Goal: Obtain resource: Download file/media

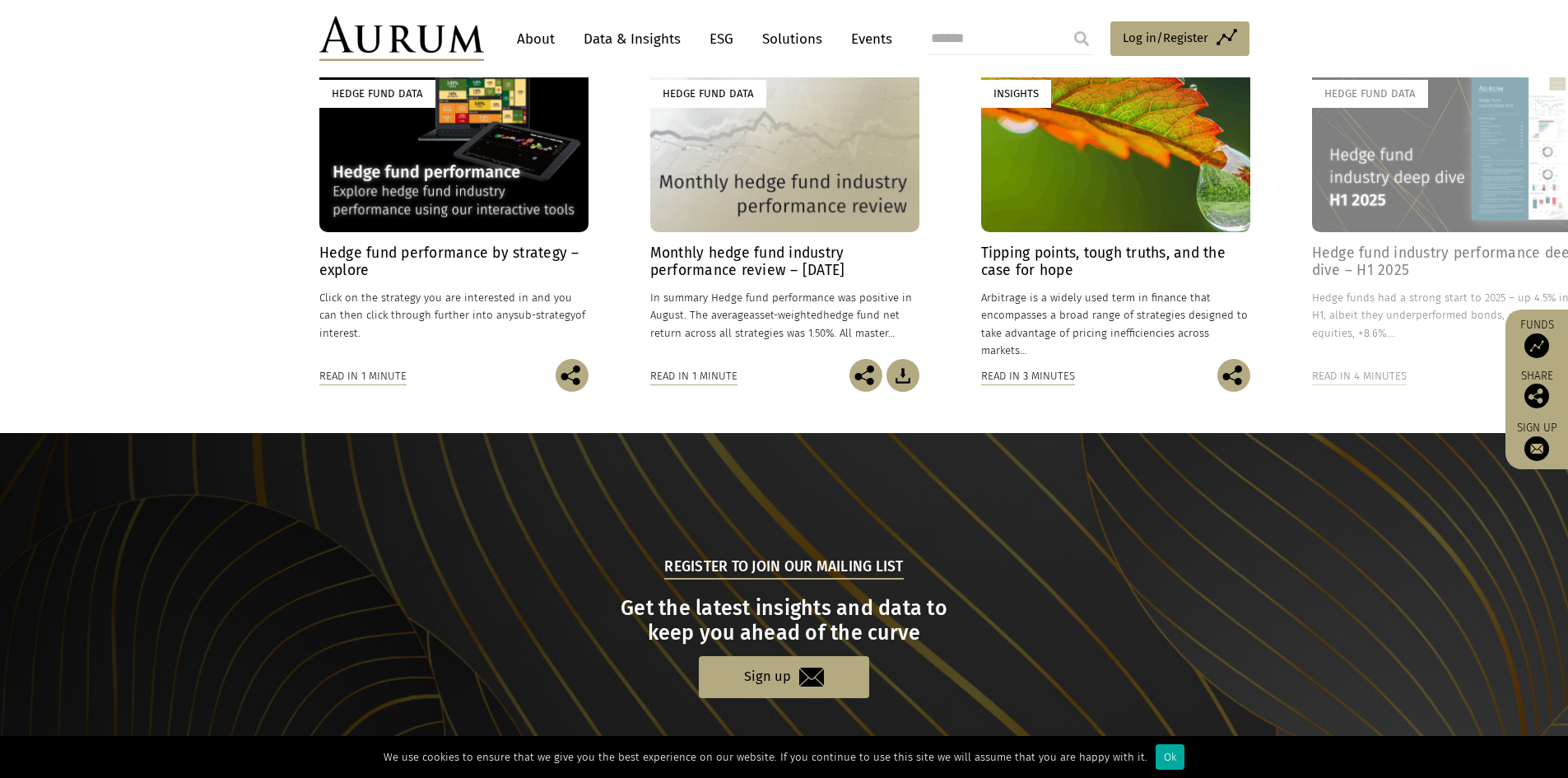
scroll to position [1523, 0]
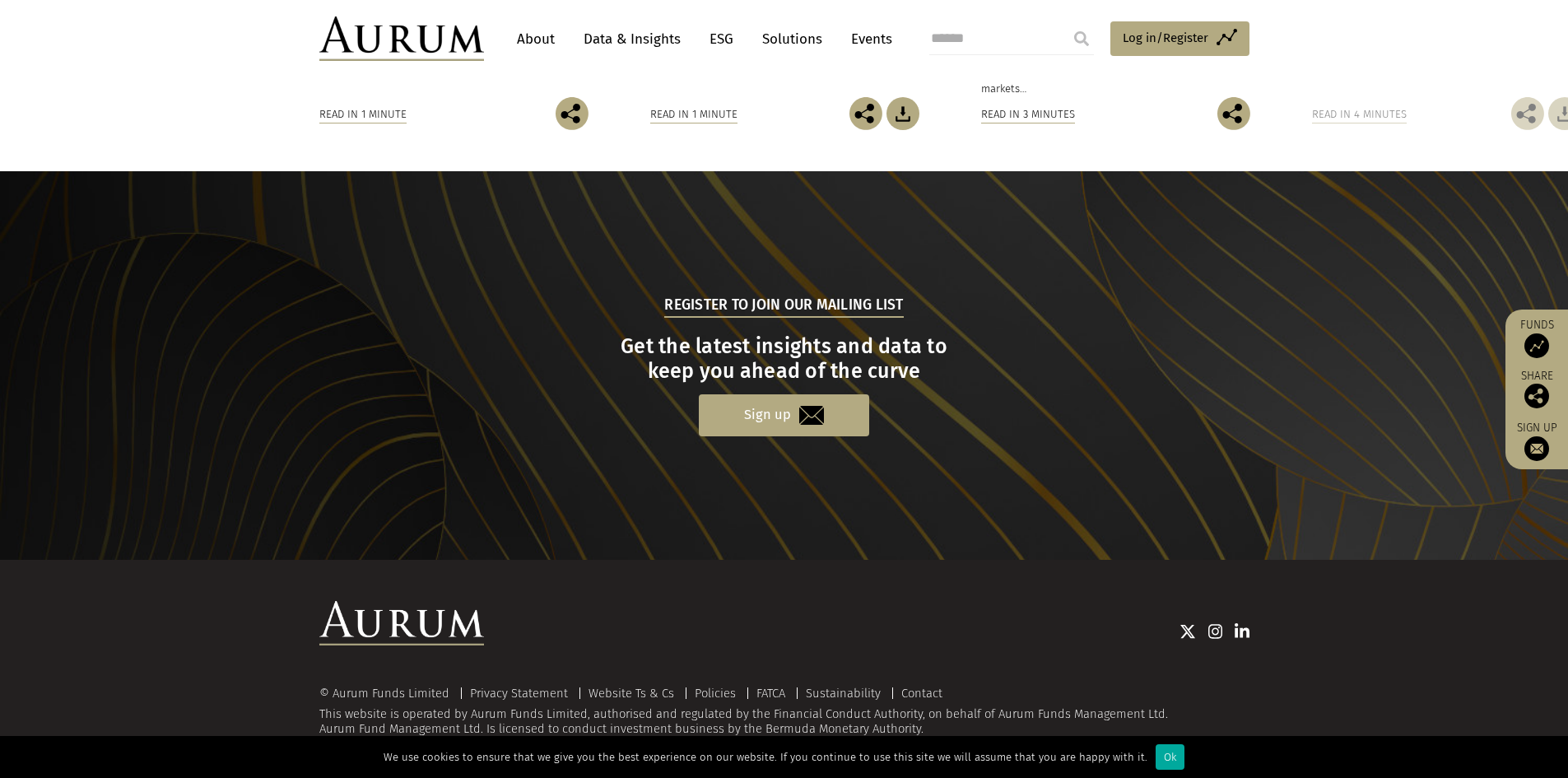
click at [798, 413] on link "Sign up" at bounding box center [784, 415] width 170 height 42
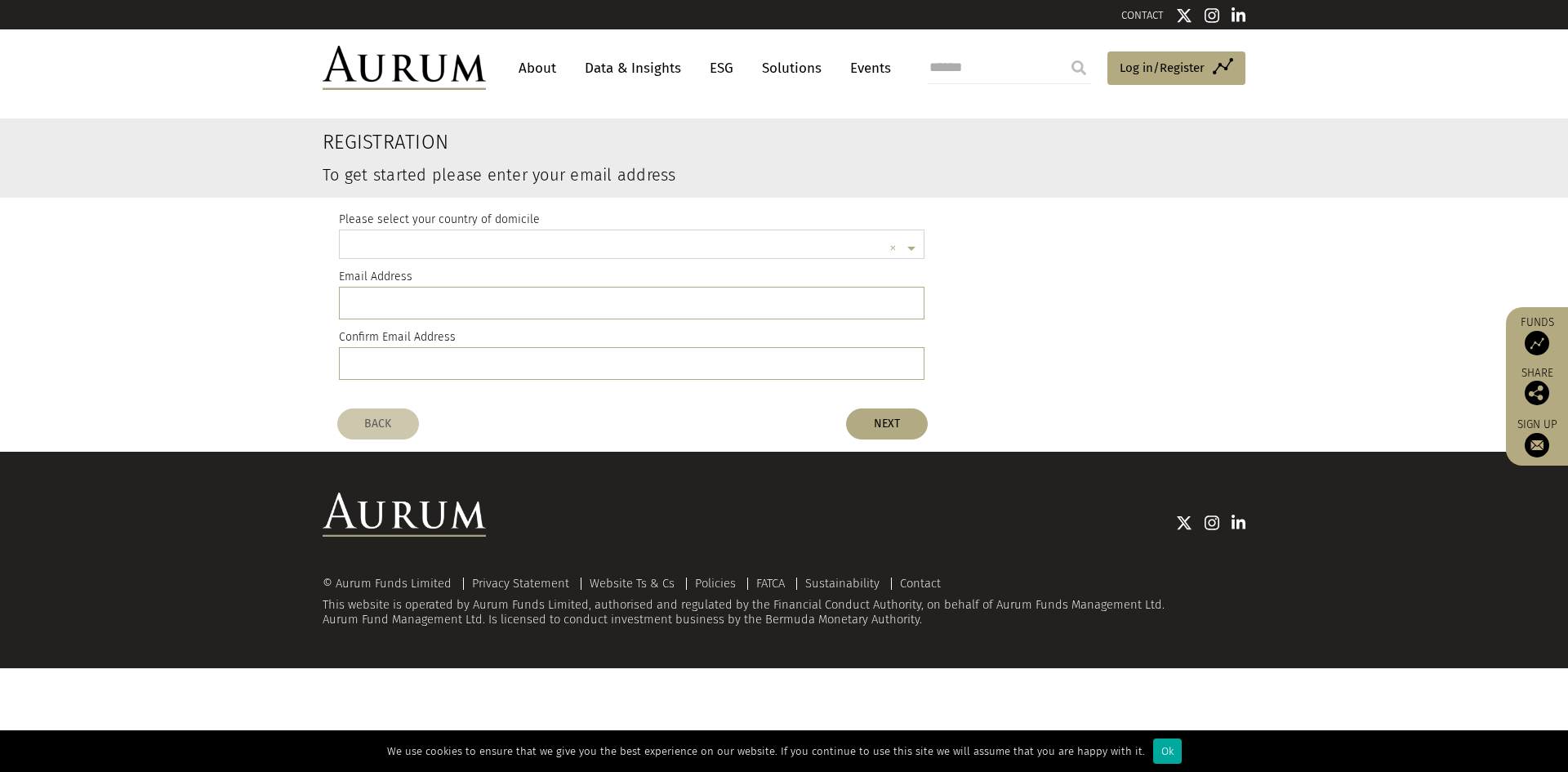
scroll to position [4, 0]
click at [476, 69] on img at bounding box center [404, 67] width 163 height 44
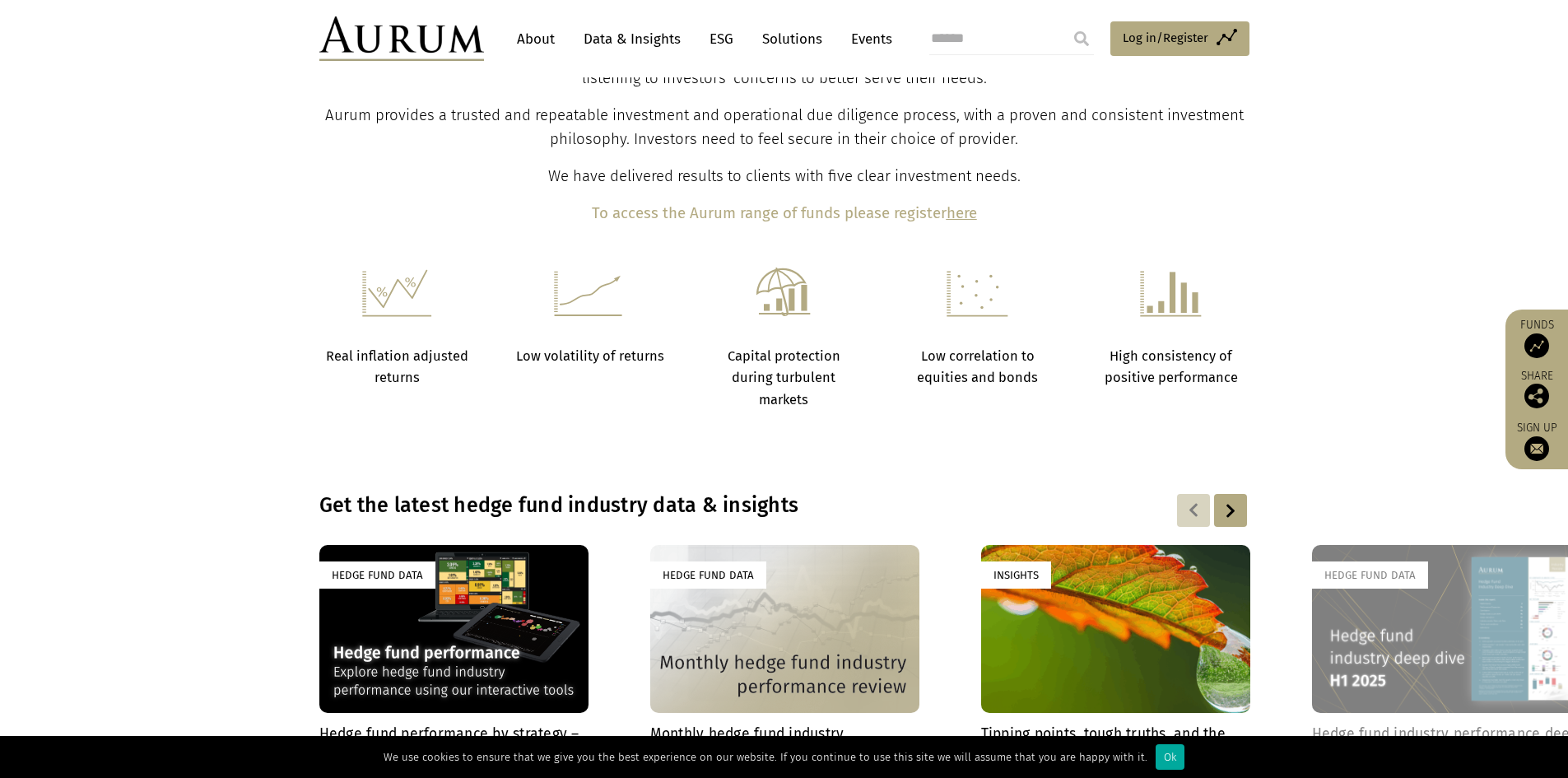
scroll to position [1070, 0]
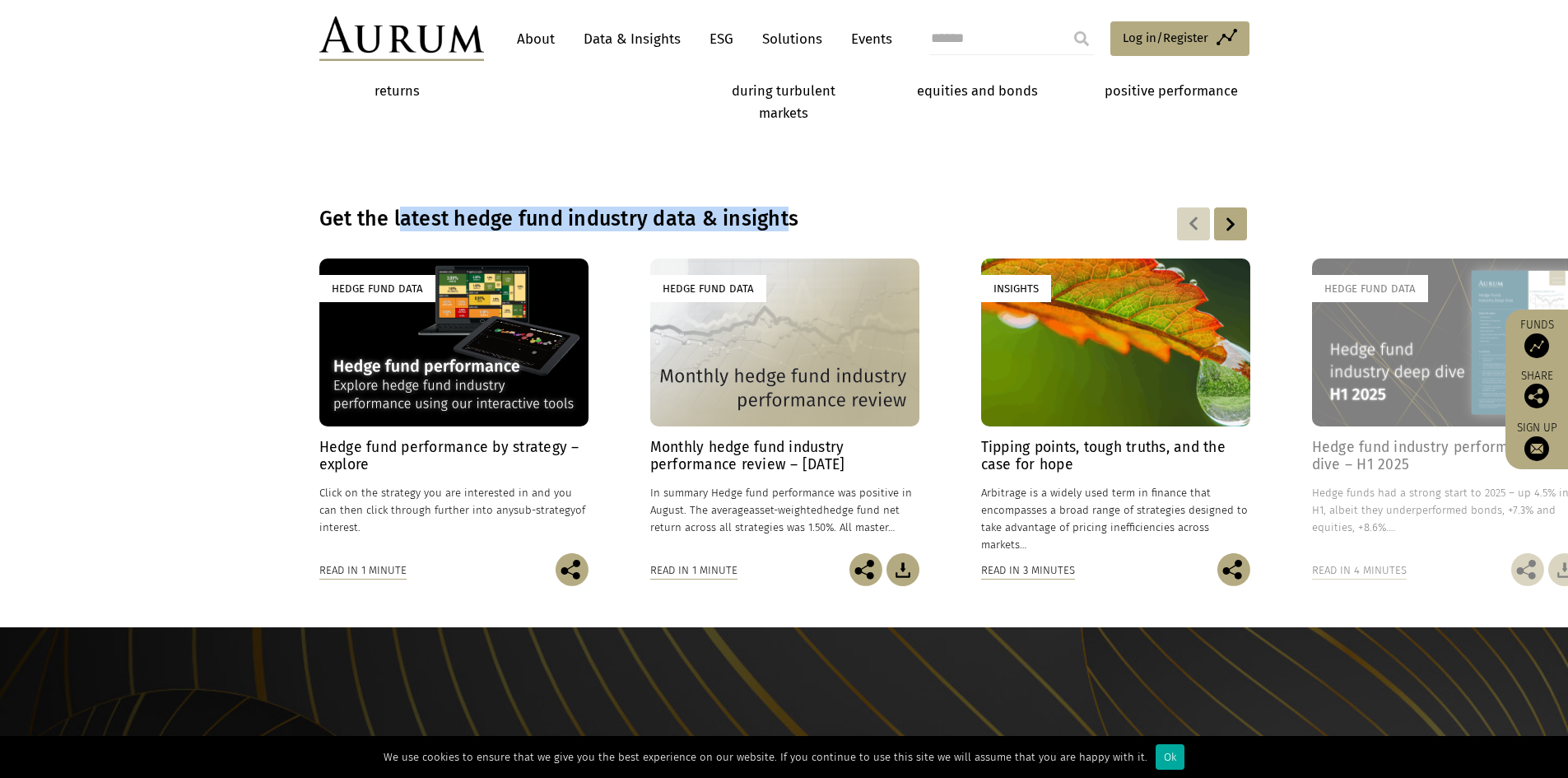
drag, startPoint x: 578, startPoint y: 215, endPoint x: 790, endPoint y: 212, distance: 212.0
click at [790, 212] on h3 "Get the latest hedge fund industry data & insights" at bounding box center [679, 219] width 718 height 25
drag, startPoint x: 829, startPoint y: 211, endPoint x: 522, endPoint y: 227, distance: 307.4
click at [522, 227] on h3 "Get the latest hedge fund industry data & insights" at bounding box center [679, 219] width 718 height 25
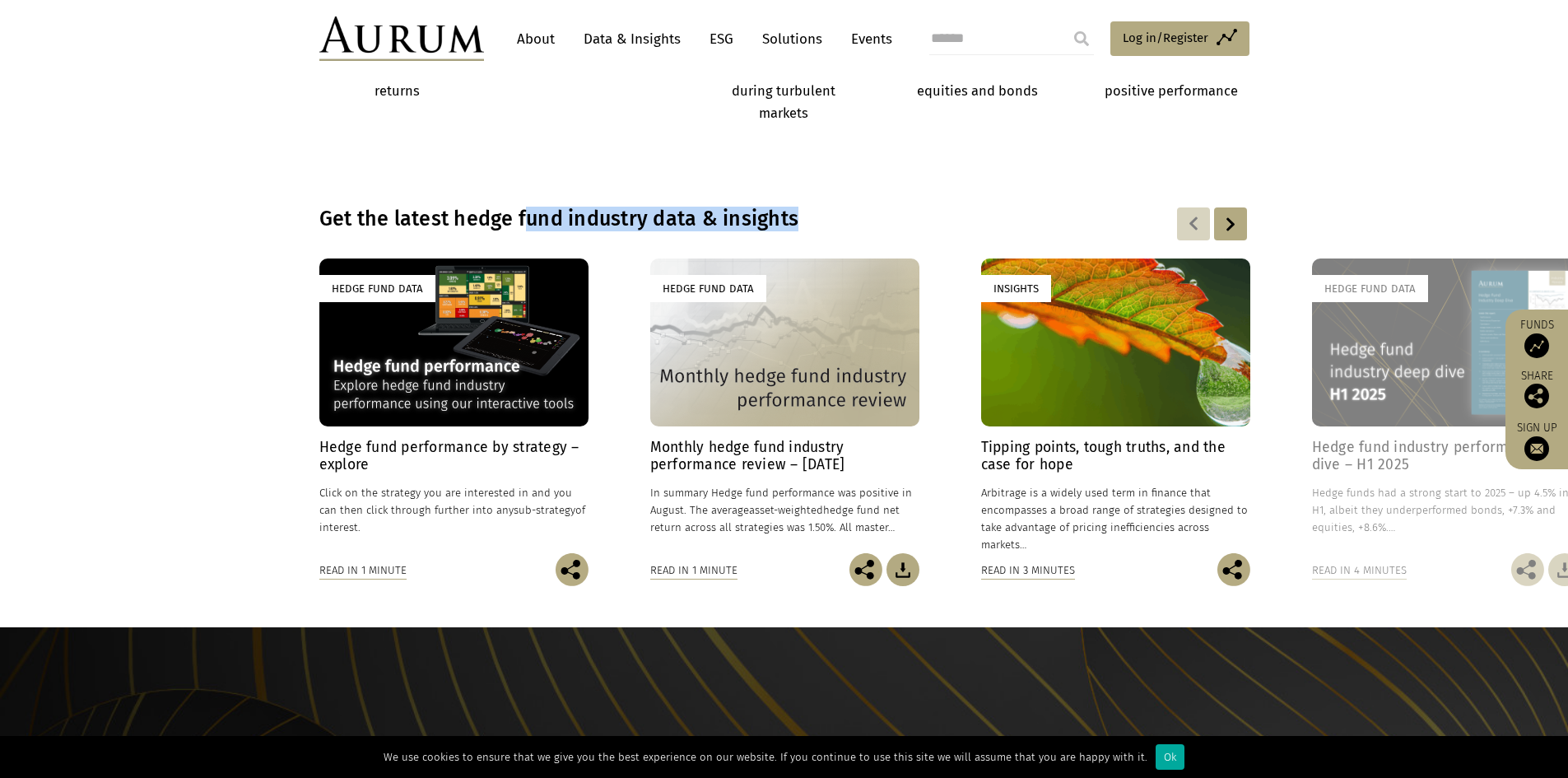
click at [904, 574] on img at bounding box center [902, 569] width 33 height 33
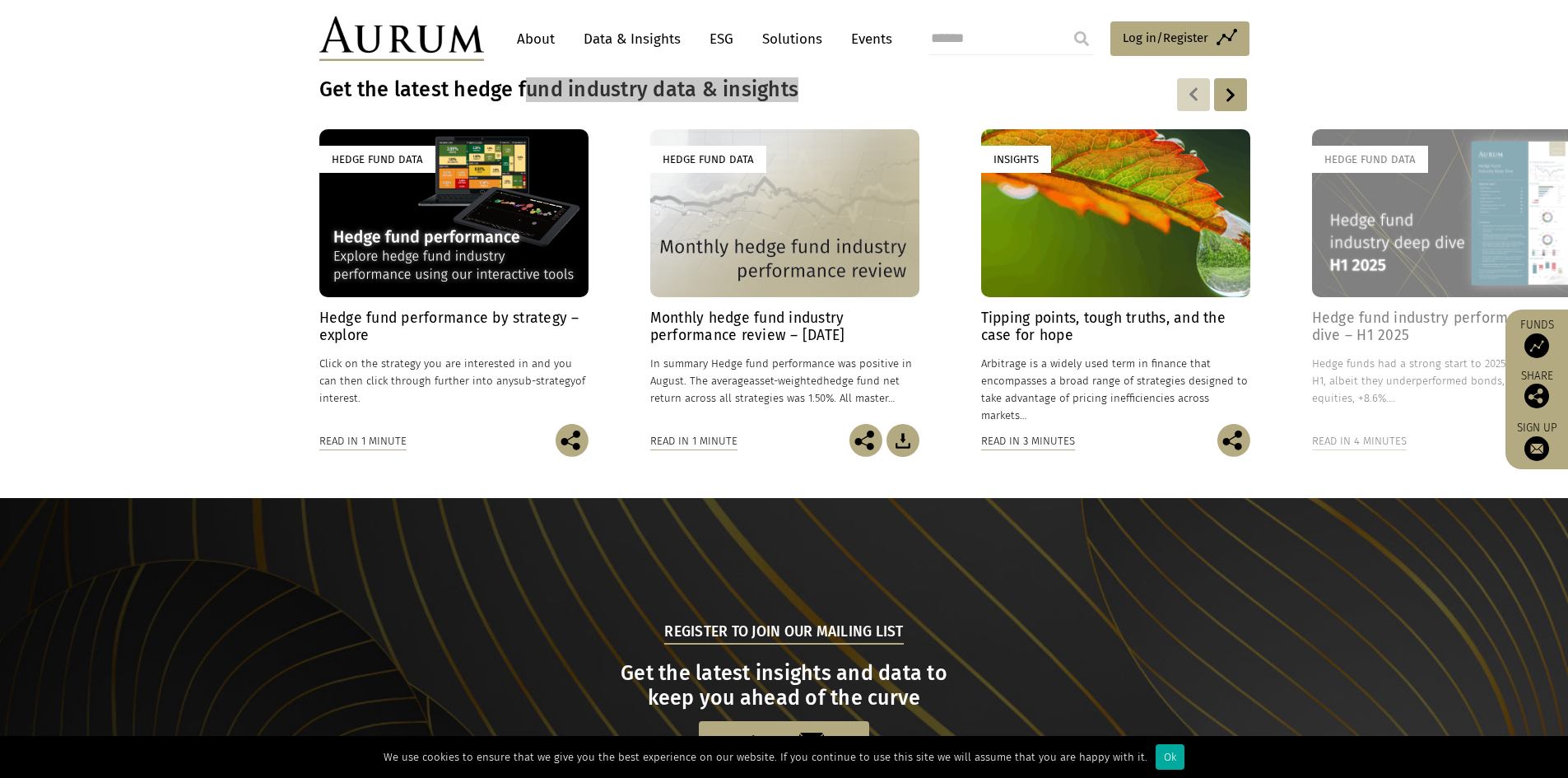
scroll to position [1197, 0]
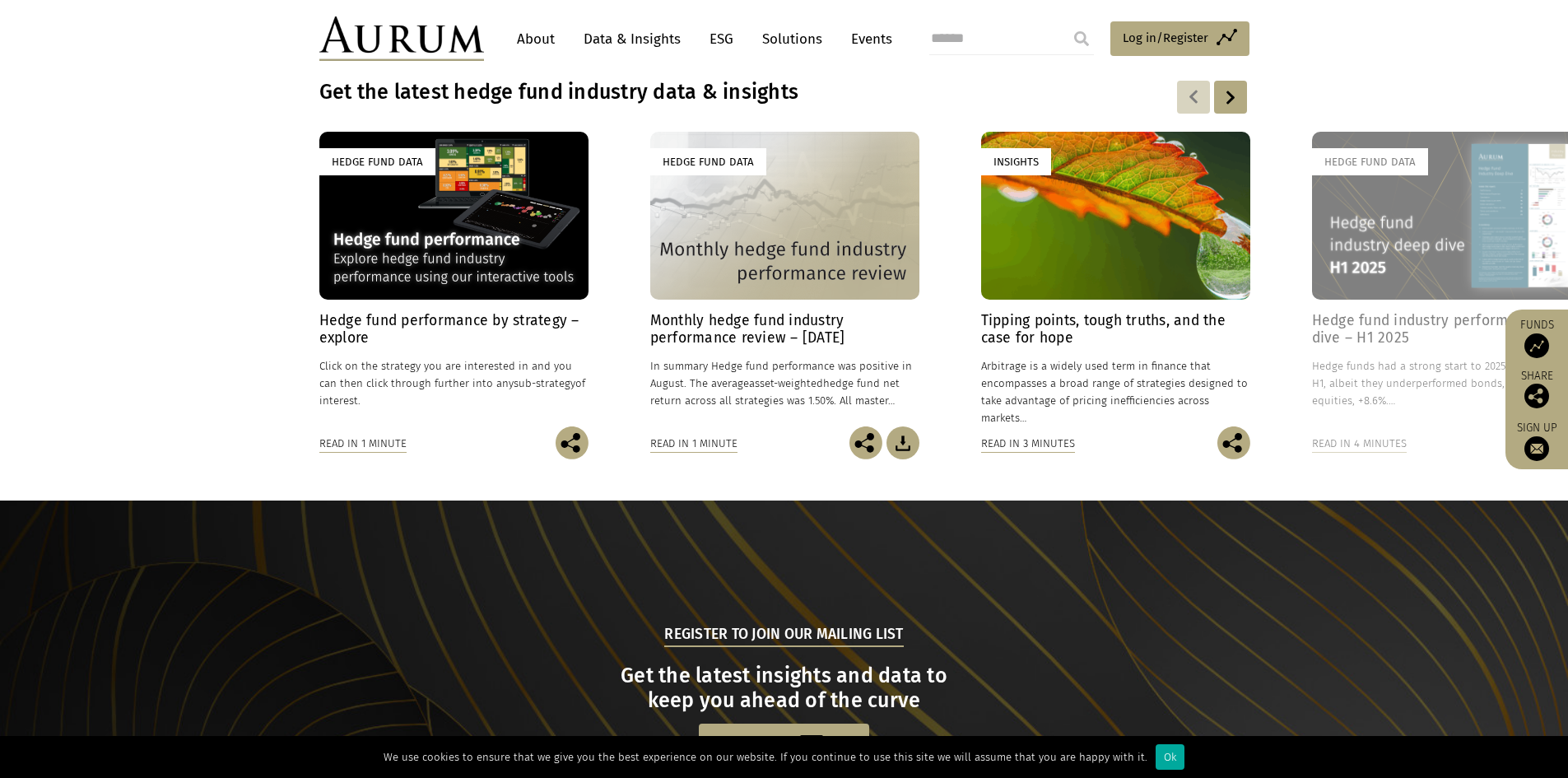
click at [1231, 93] on div at bounding box center [1231, 97] width 33 height 33
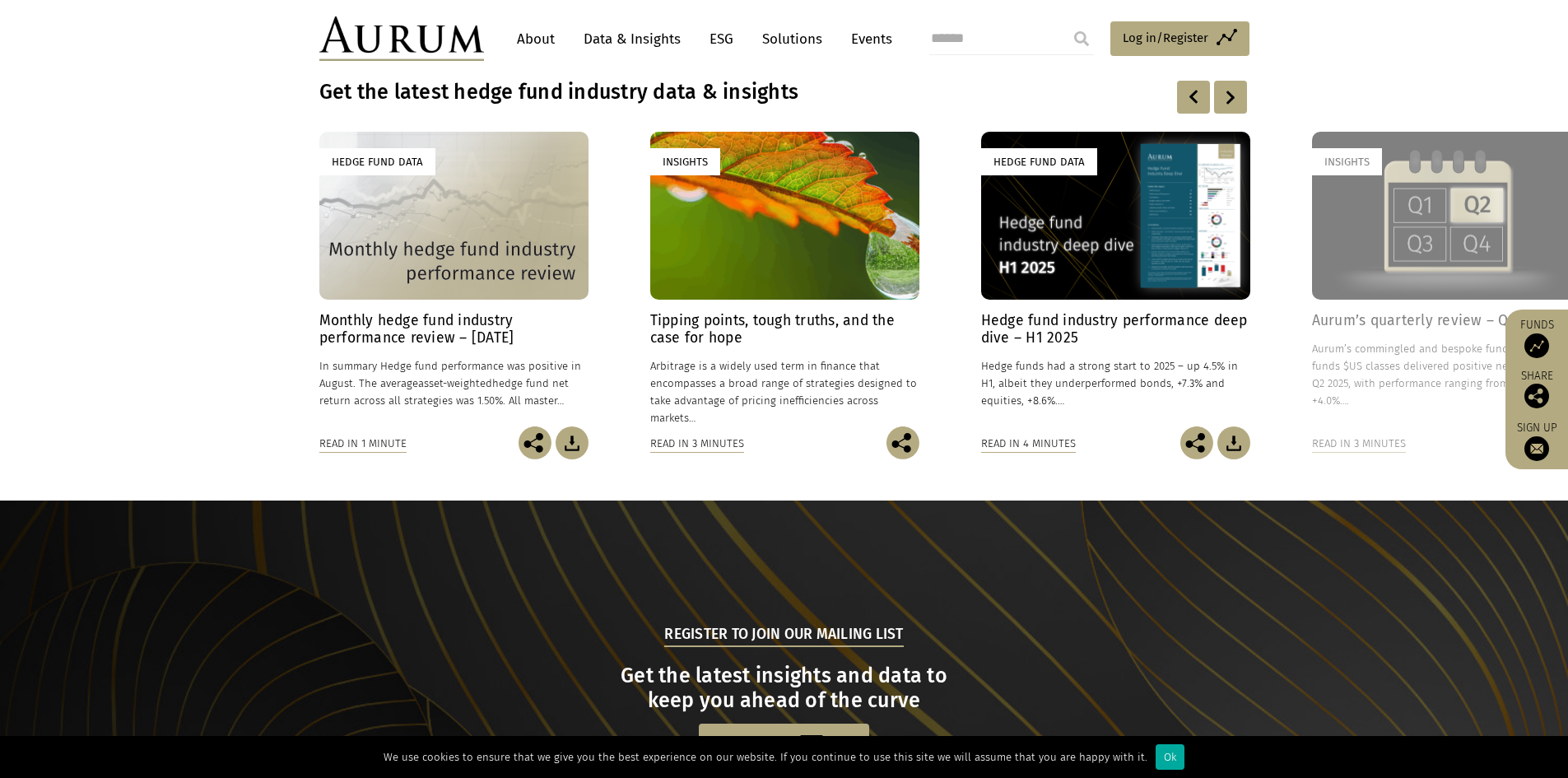
click at [1228, 93] on div at bounding box center [1231, 97] width 33 height 33
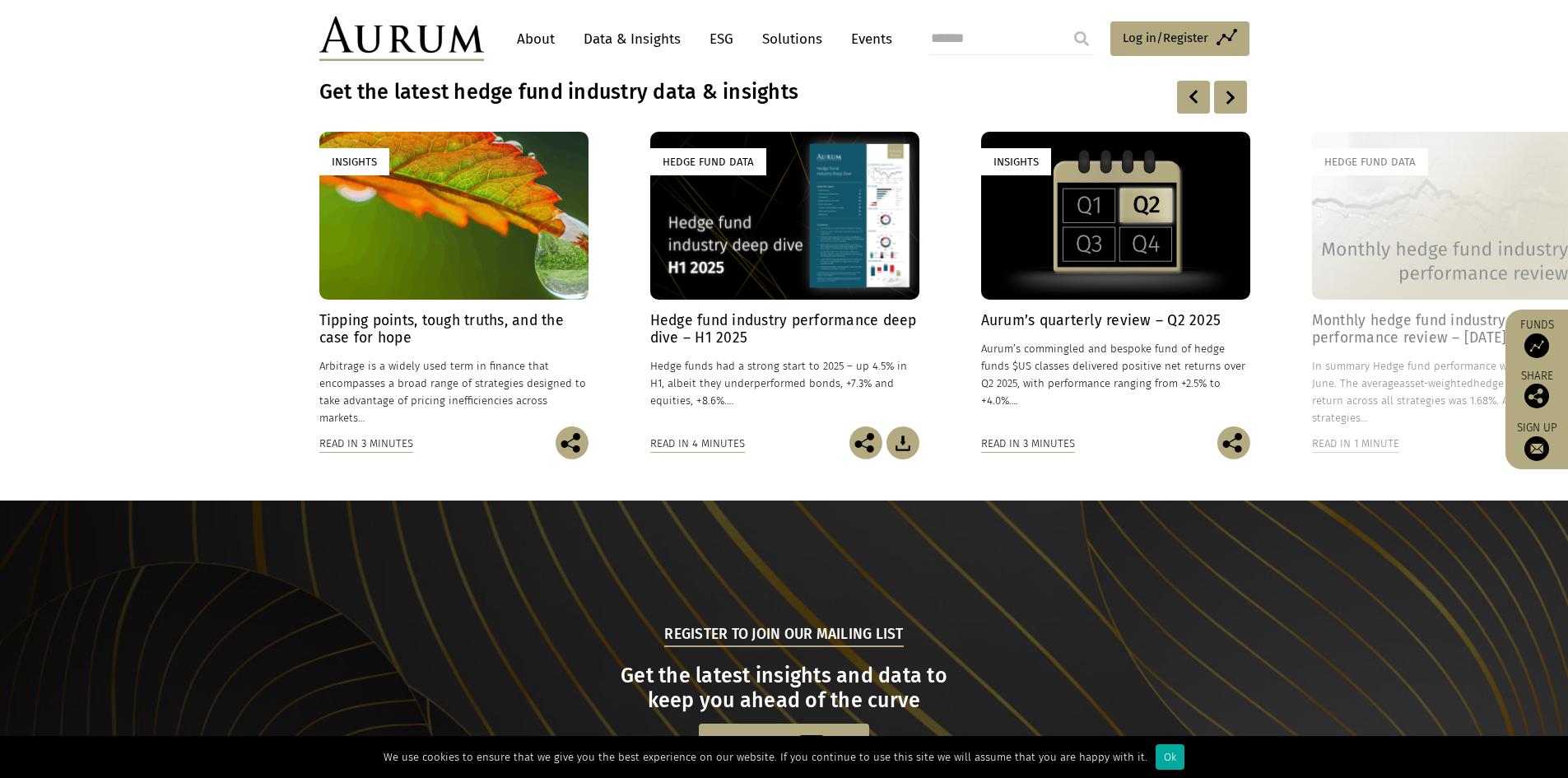
click at [1230, 108] on div at bounding box center [1231, 97] width 33 height 33
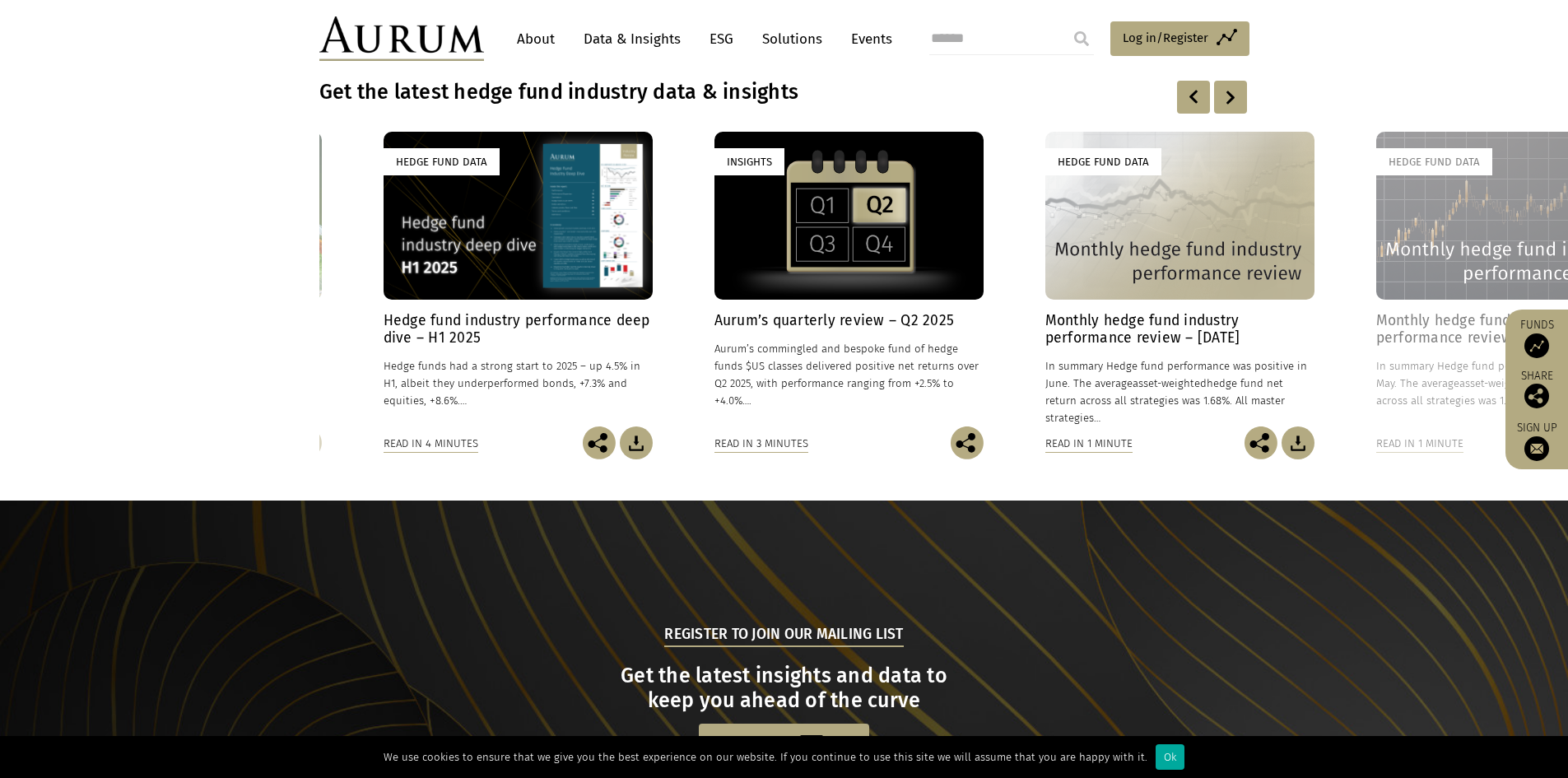
click at [1230, 108] on div at bounding box center [1231, 97] width 33 height 33
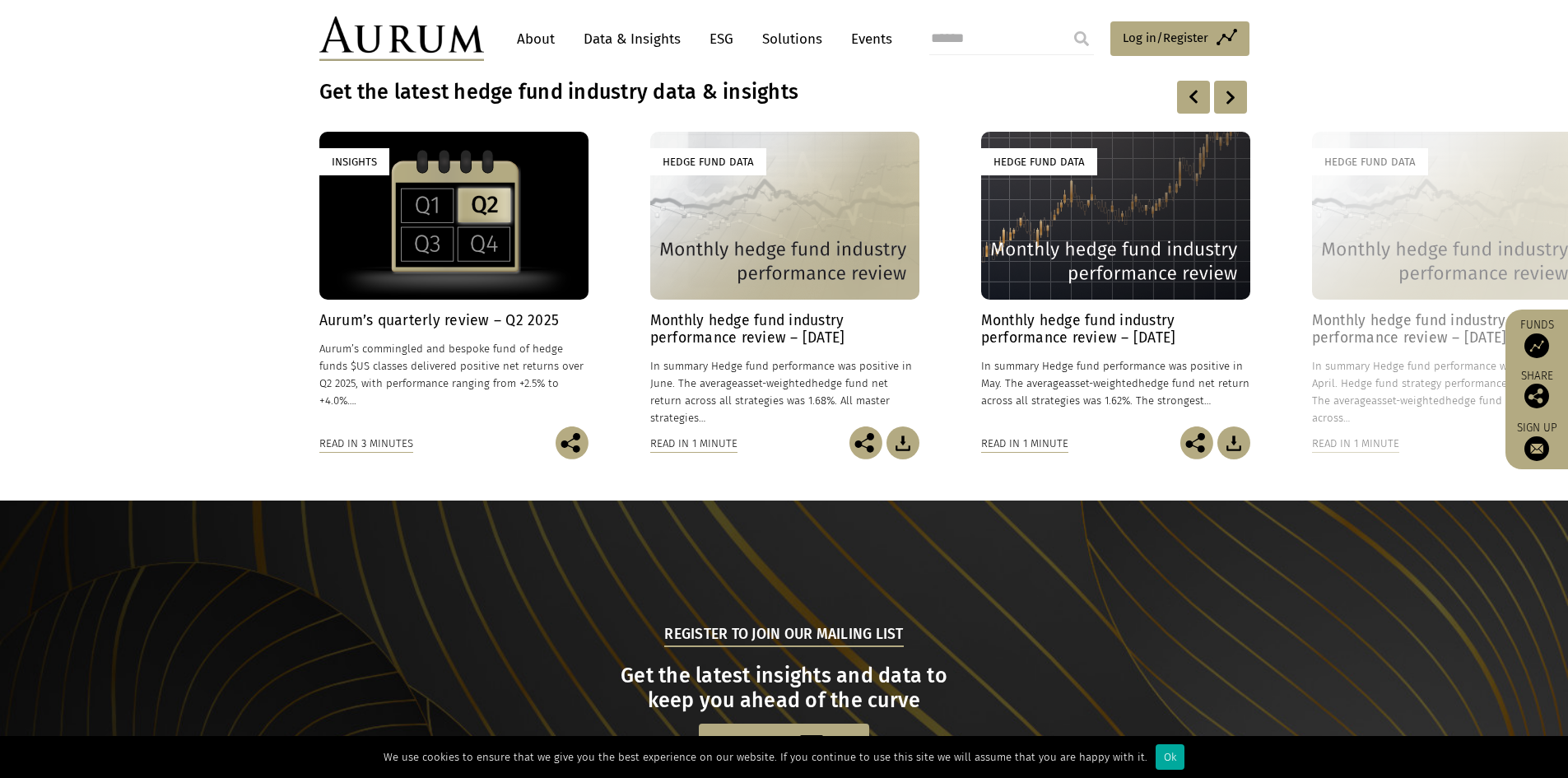
click at [1230, 108] on div at bounding box center [1231, 97] width 33 height 33
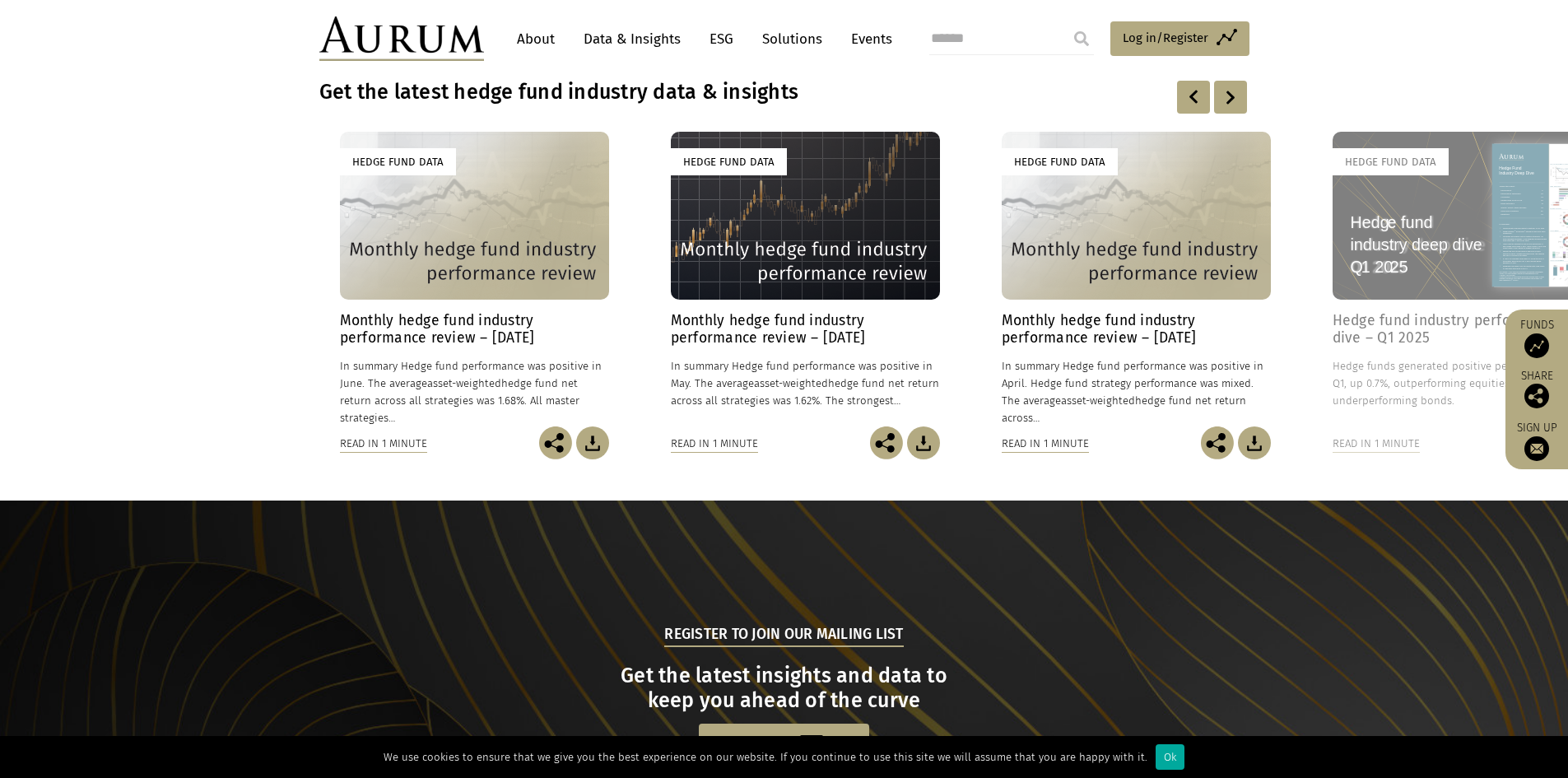
click at [1230, 108] on div at bounding box center [1231, 97] width 33 height 33
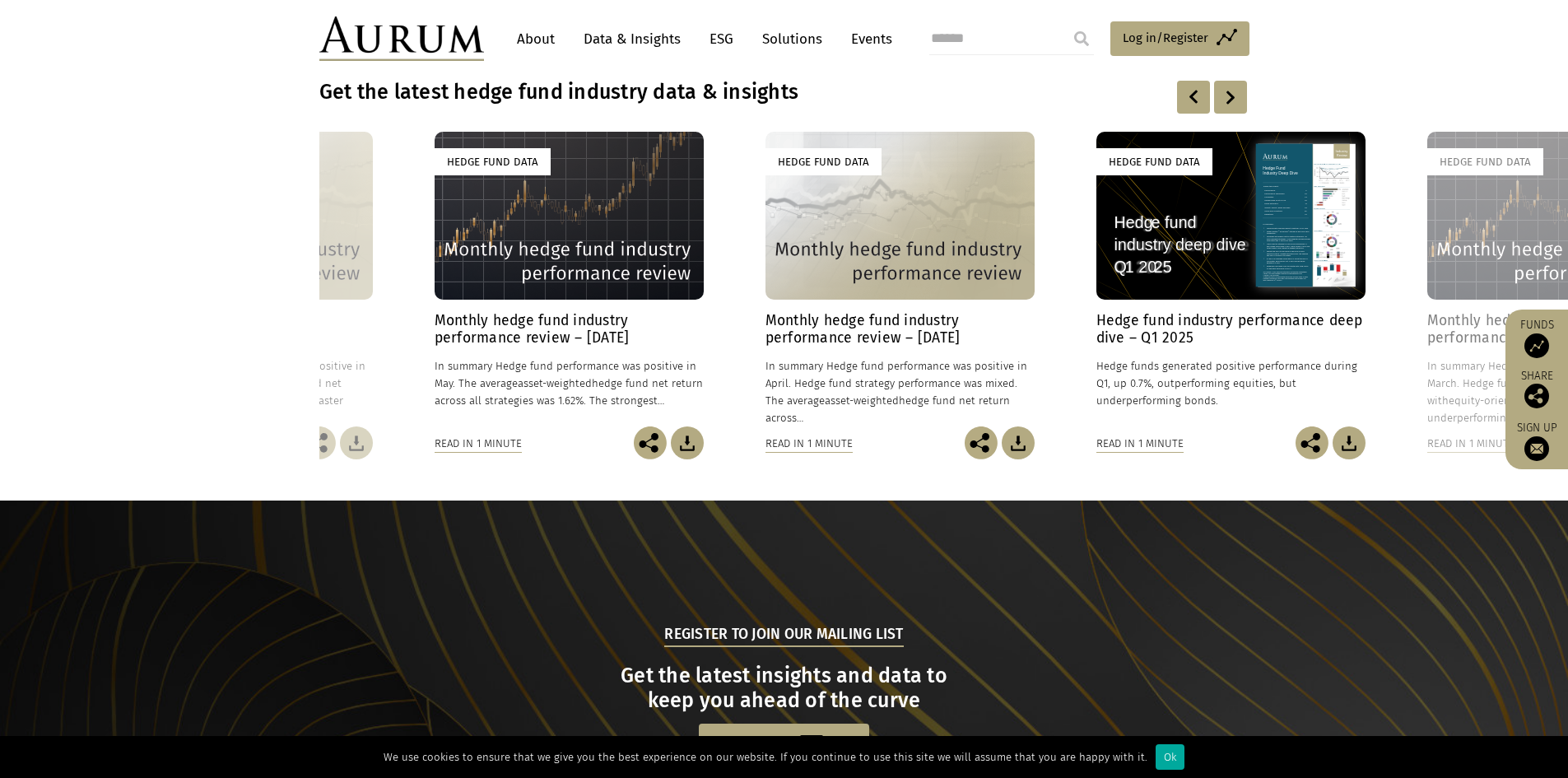
click at [1230, 108] on div at bounding box center [1231, 97] width 33 height 33
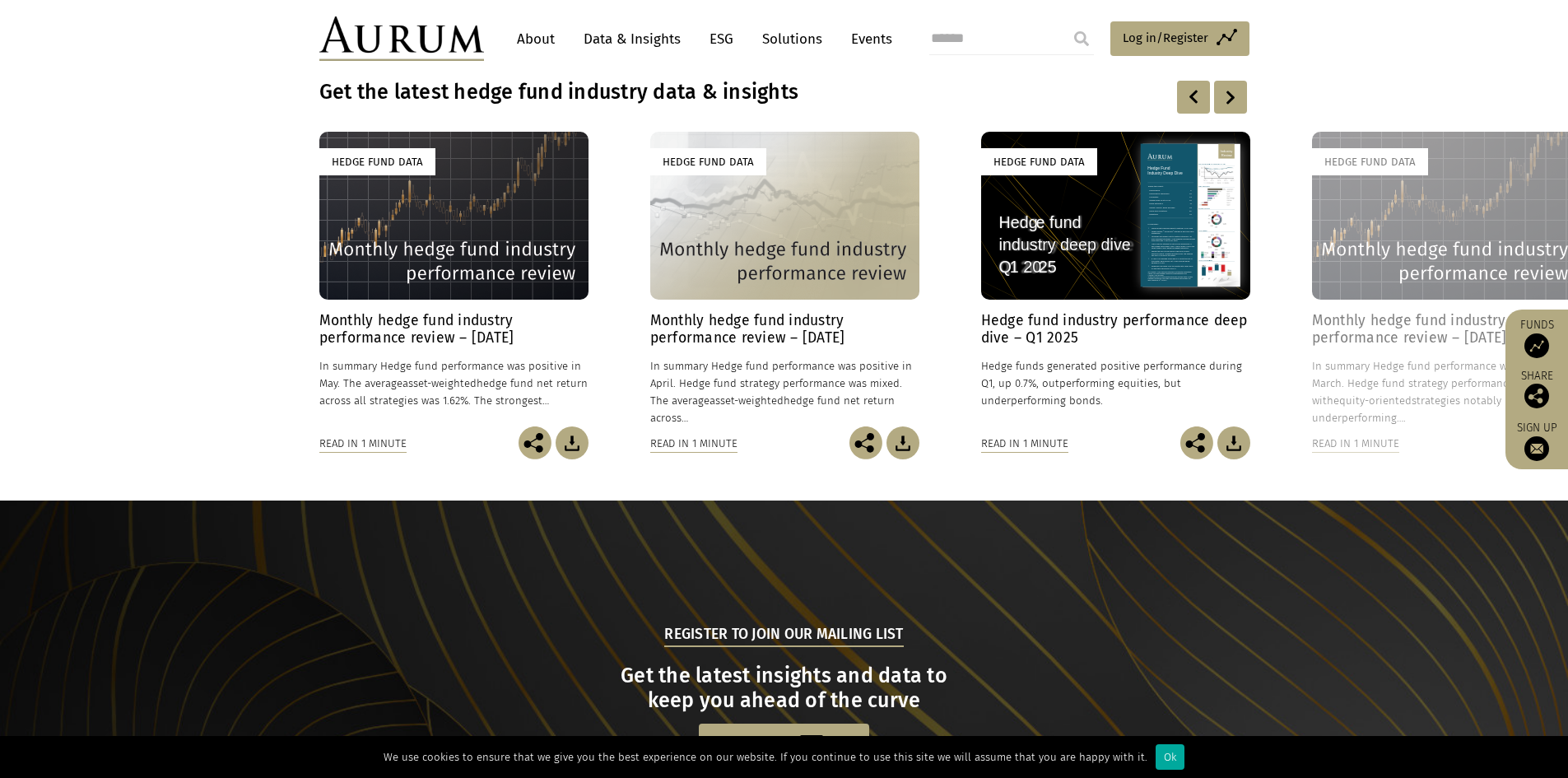
click at [1230, 108] on div at bounding box center [1231, 97] width 33 height 33
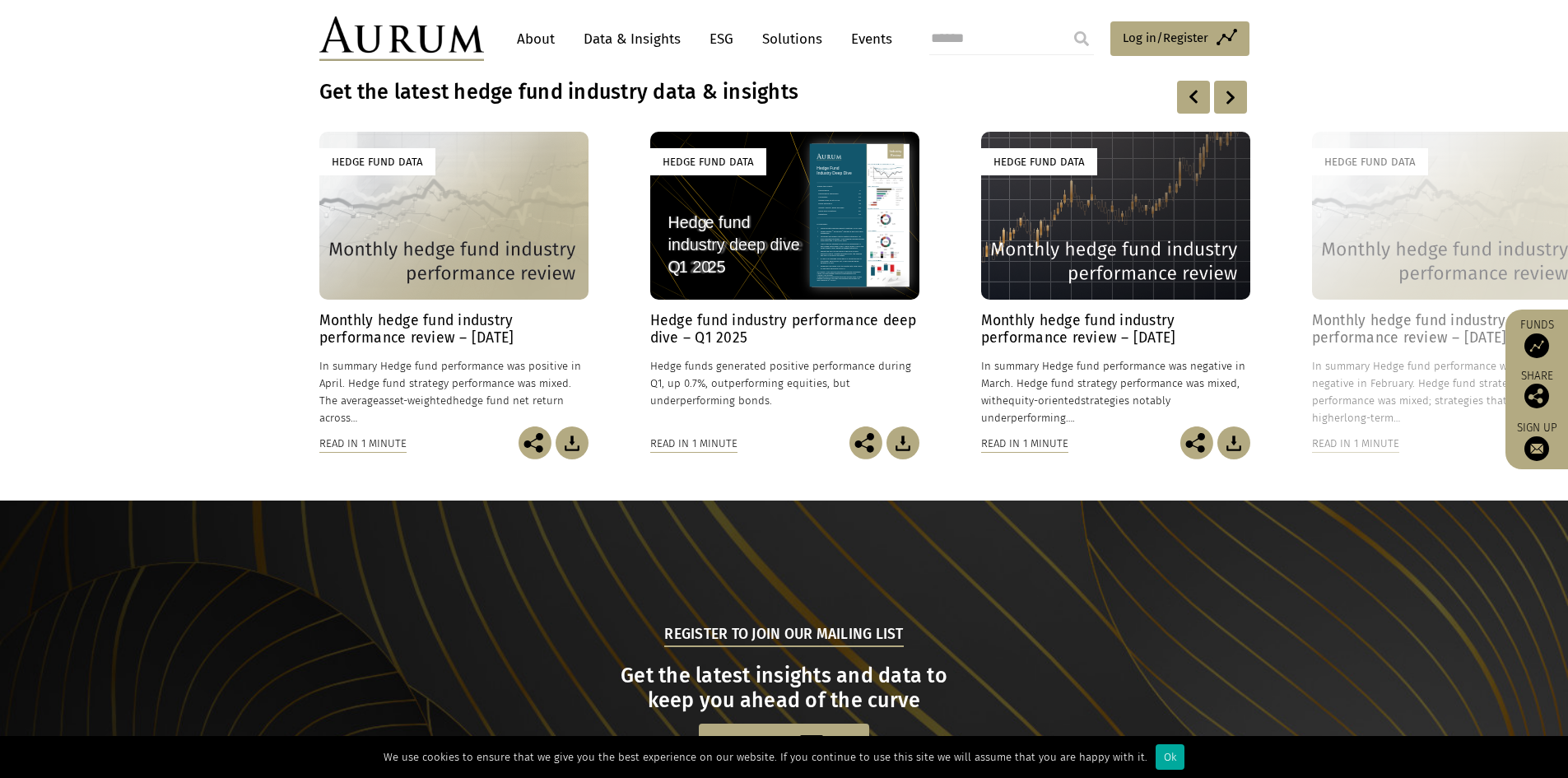
click at [1230, 108] on div at bounding box center [1231, 97] width 33 height 33
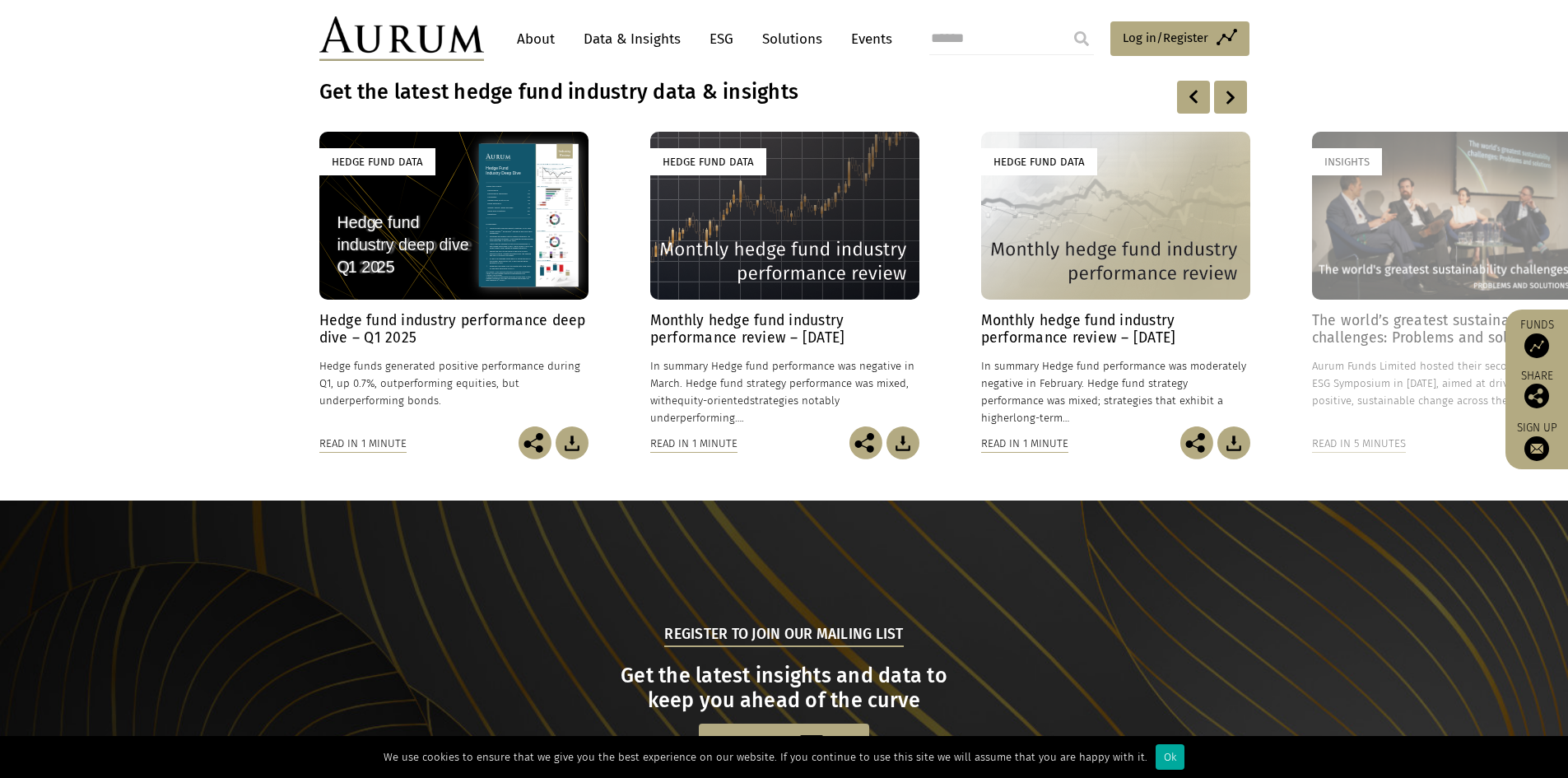
click at [1230, 108] on div at bounding box center [1231, 97] width 33 height 33
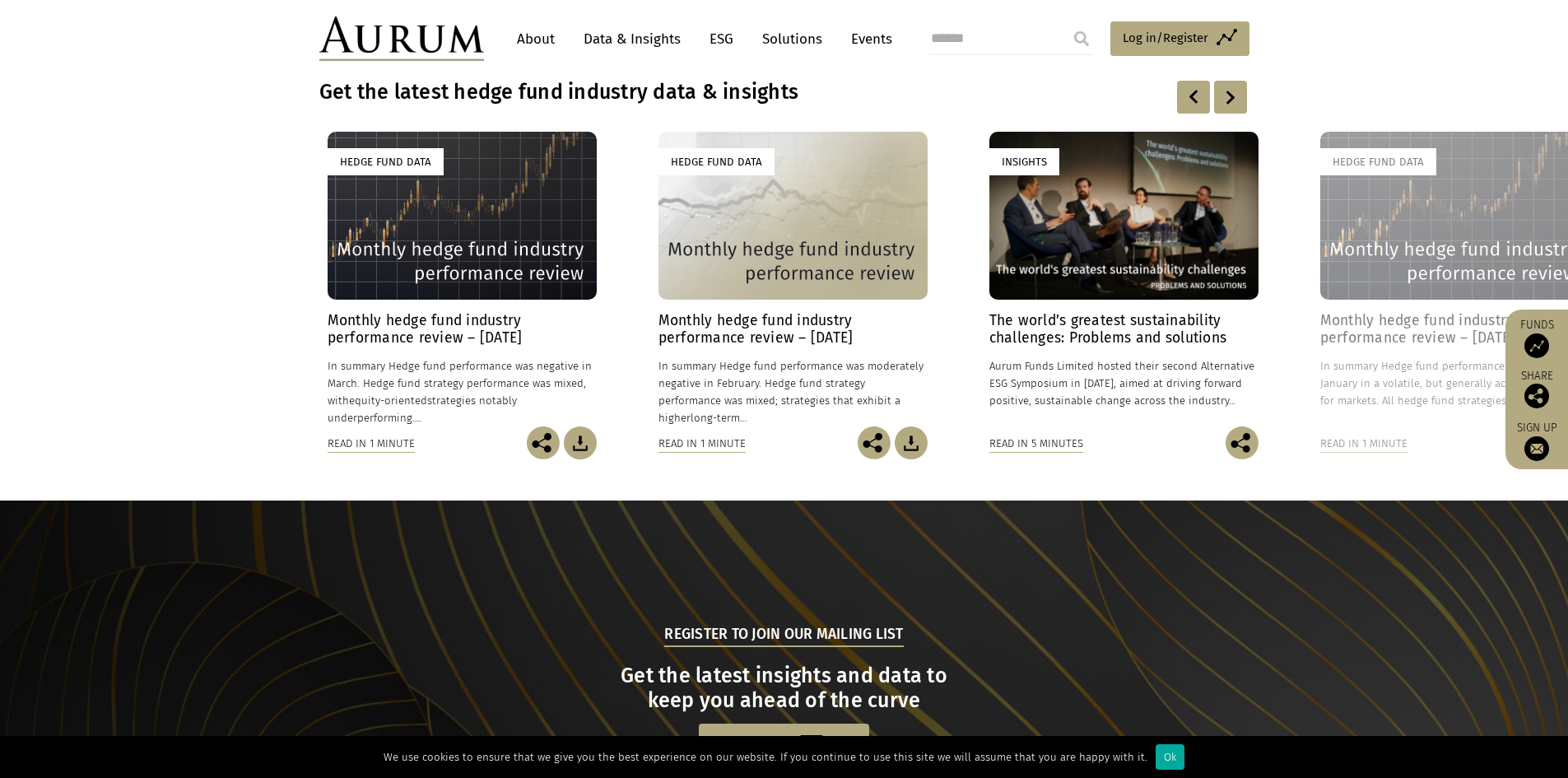
click at [1230, 108] on div at bounding box center [1231, 97] width 33 height 33
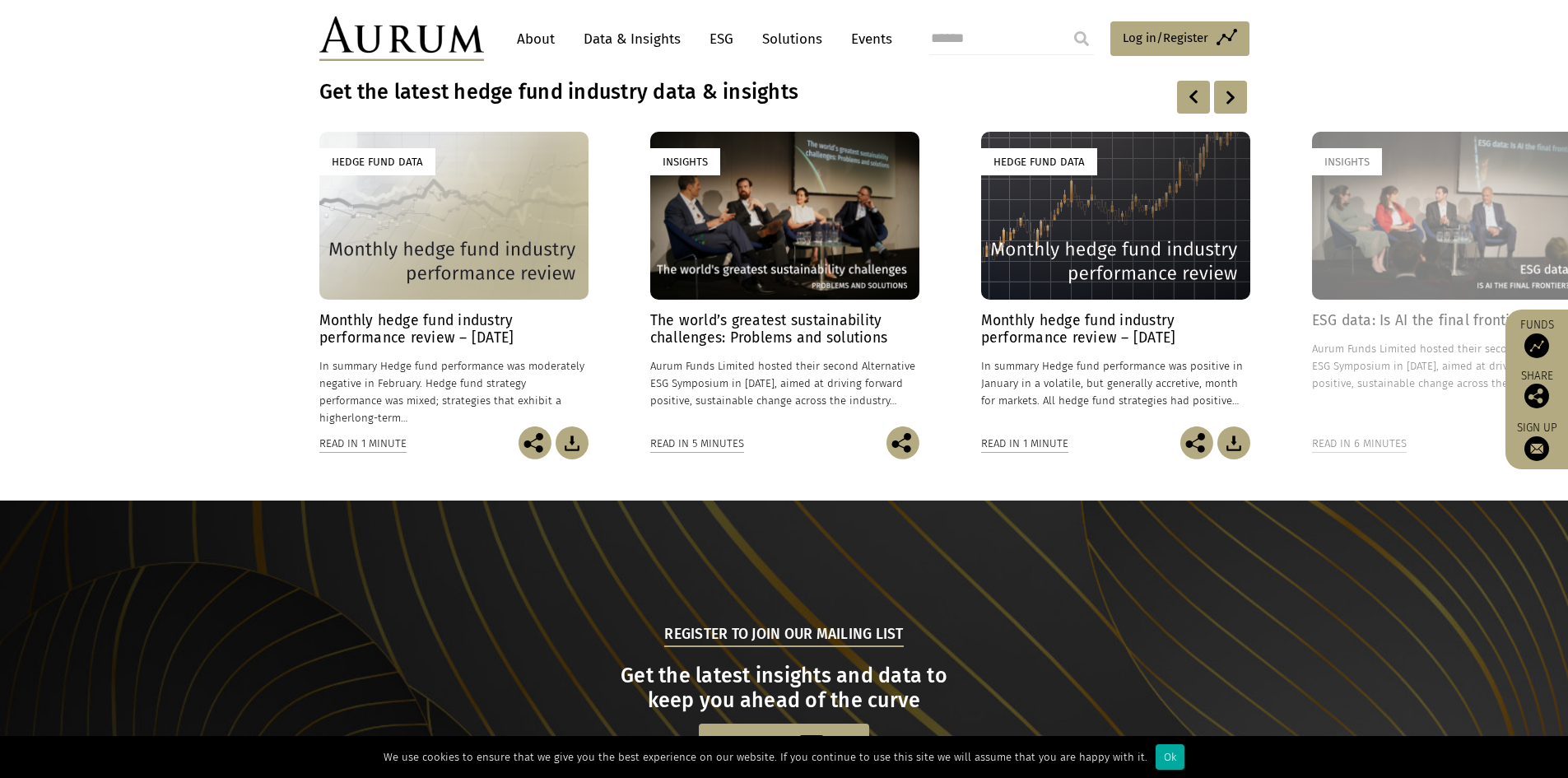
click at [1230, 108] on div at bounding box center [1231, 97] width 33 height 33
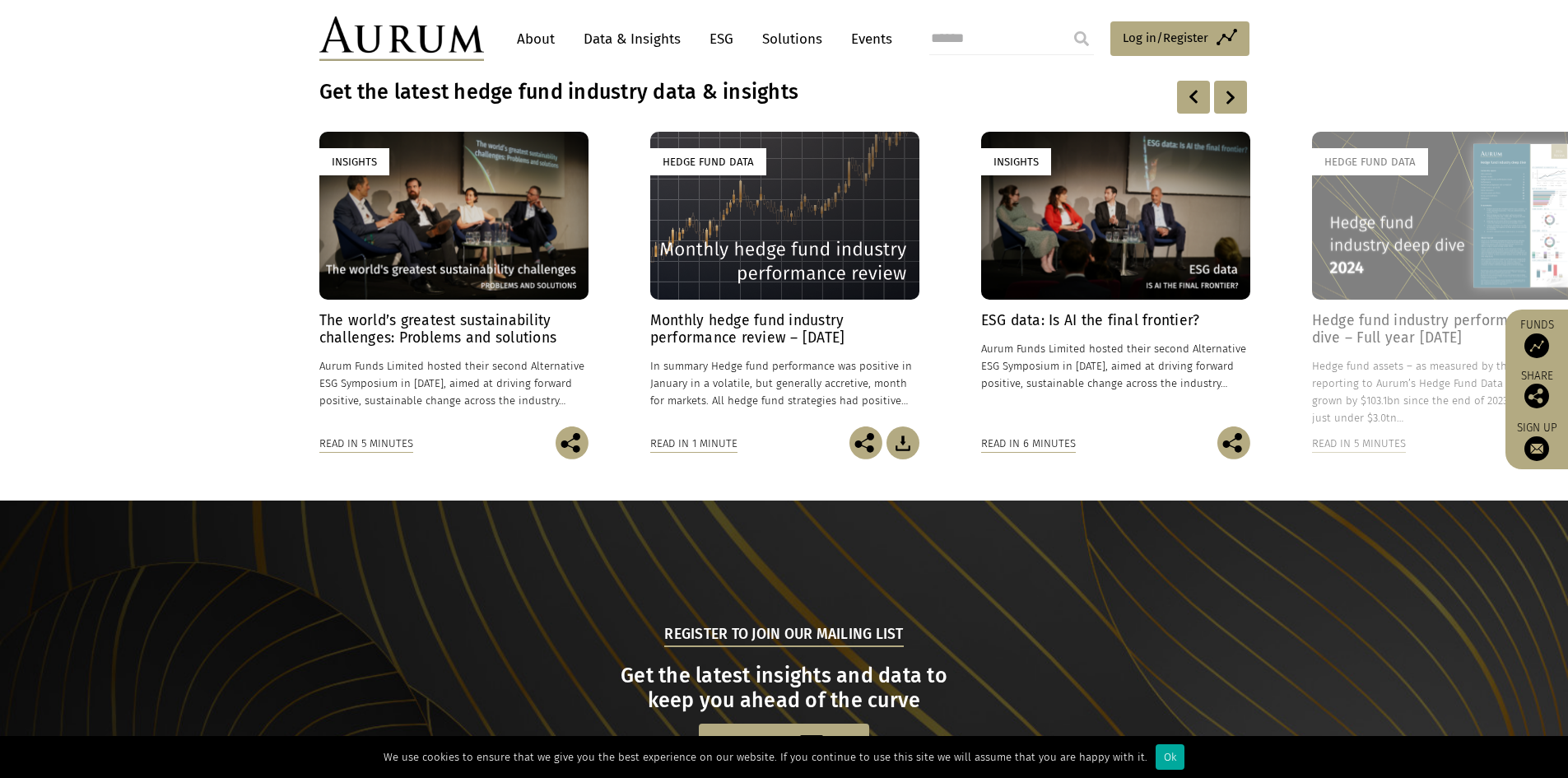
click at [1230, 108] on div at bounding box center [1231, 97] width 33 height 33
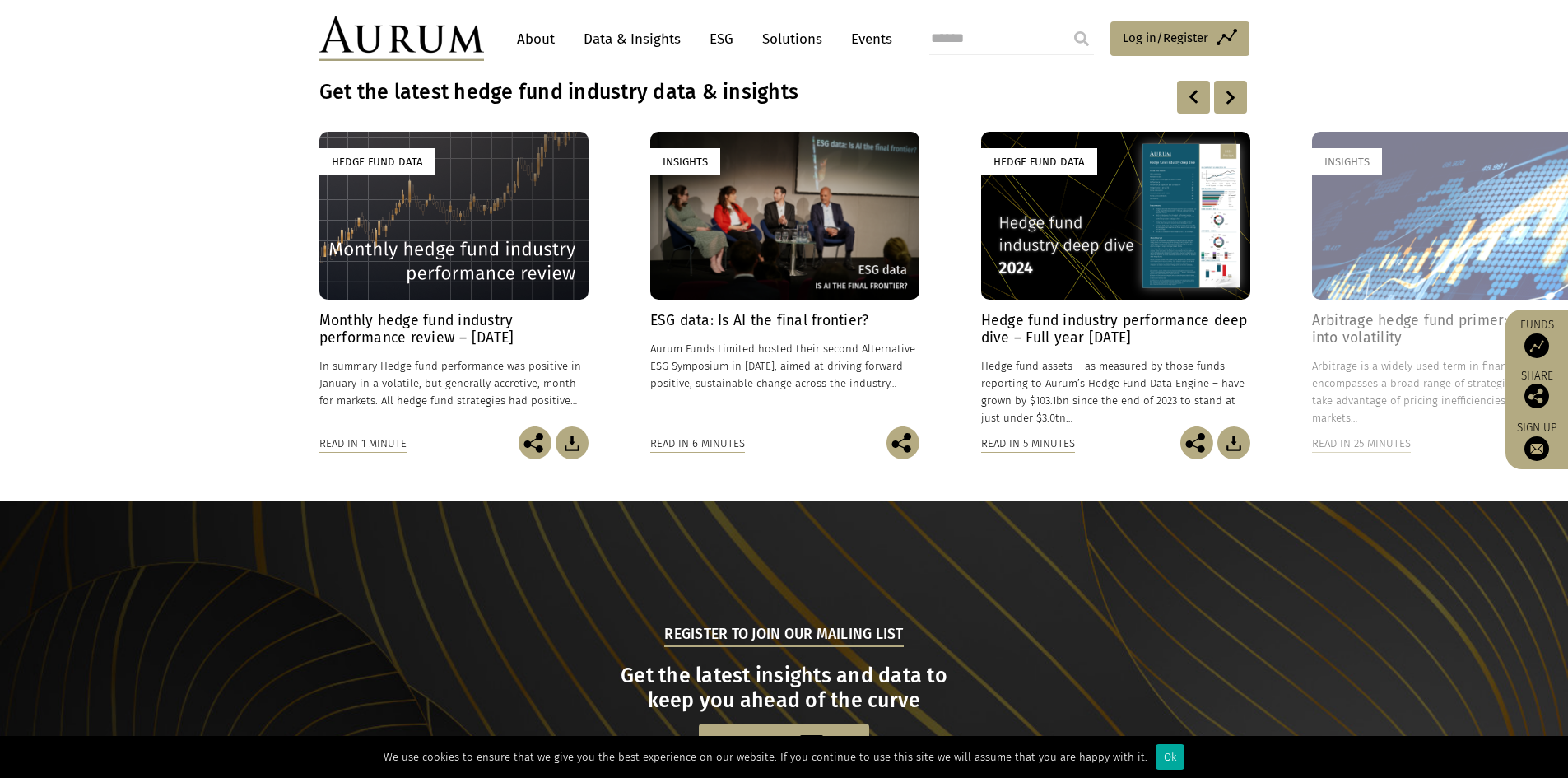
click at [1230, 108] on div at bounding box center [1231, 97] width 33 height 33
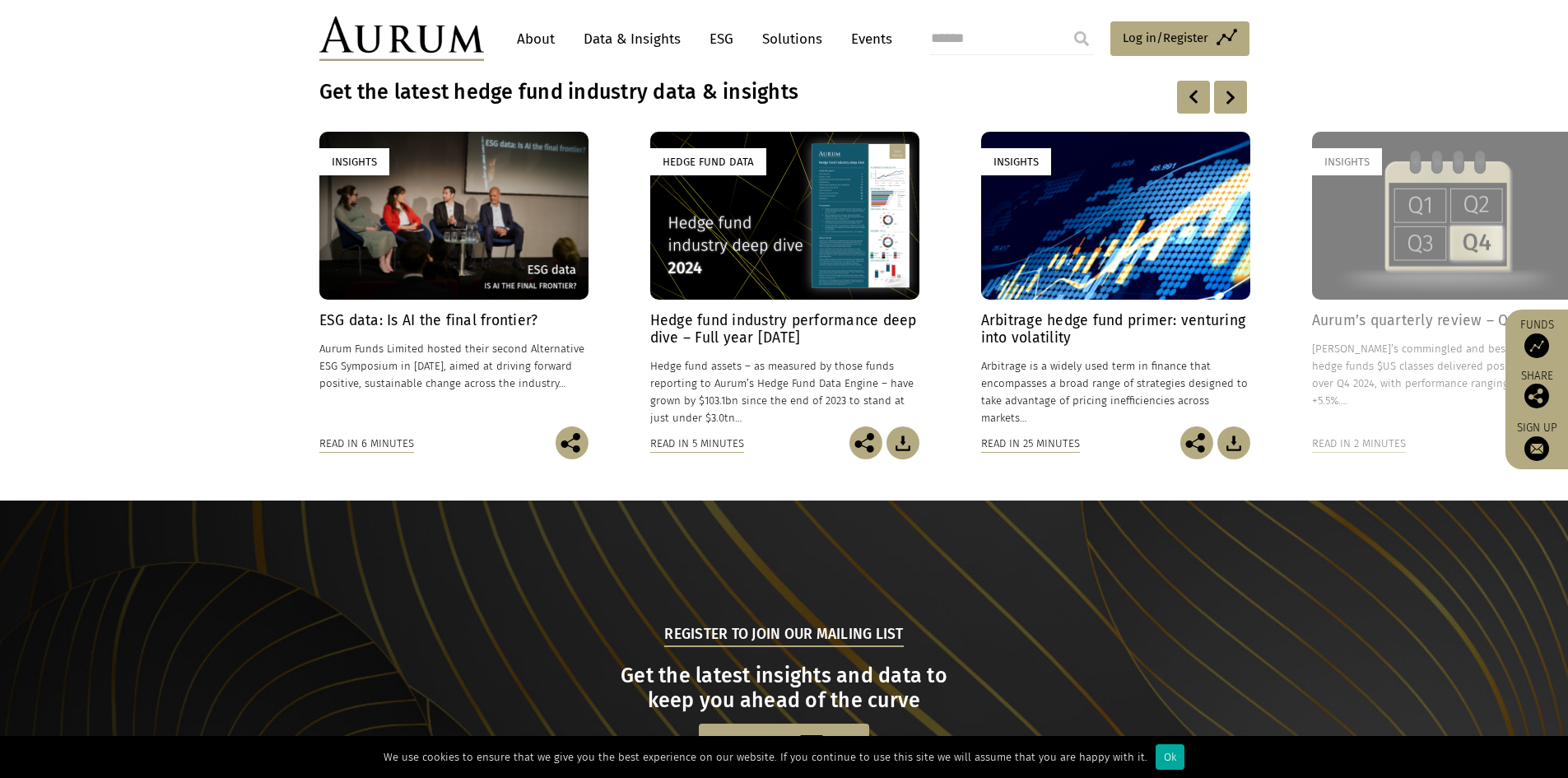
click at [1230, 108] on div at bounding box center [1231, 97] width 33 height 33
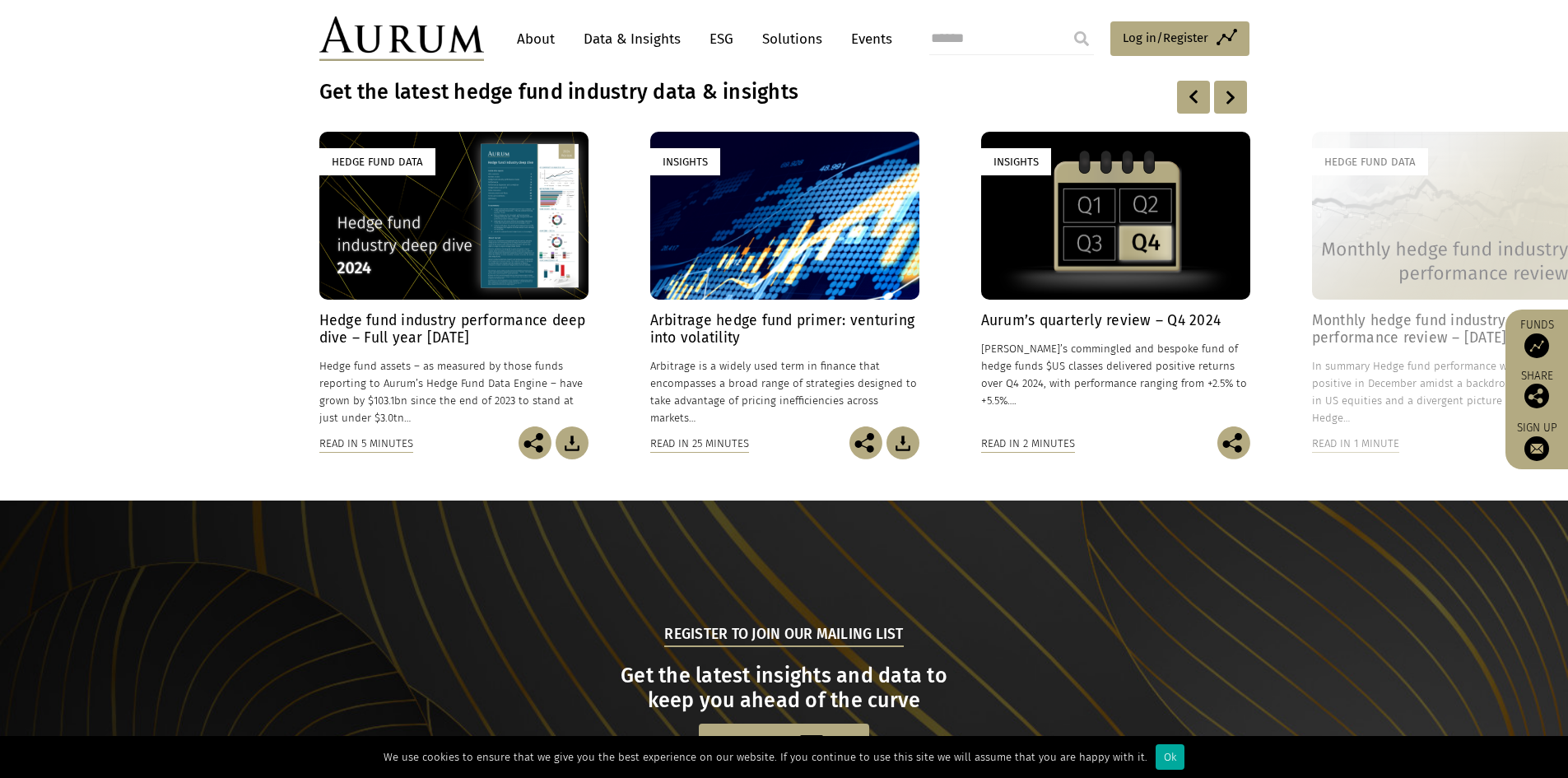
click at [1230, 108] on div at bounding box center [1231, 97] width 33 height 33
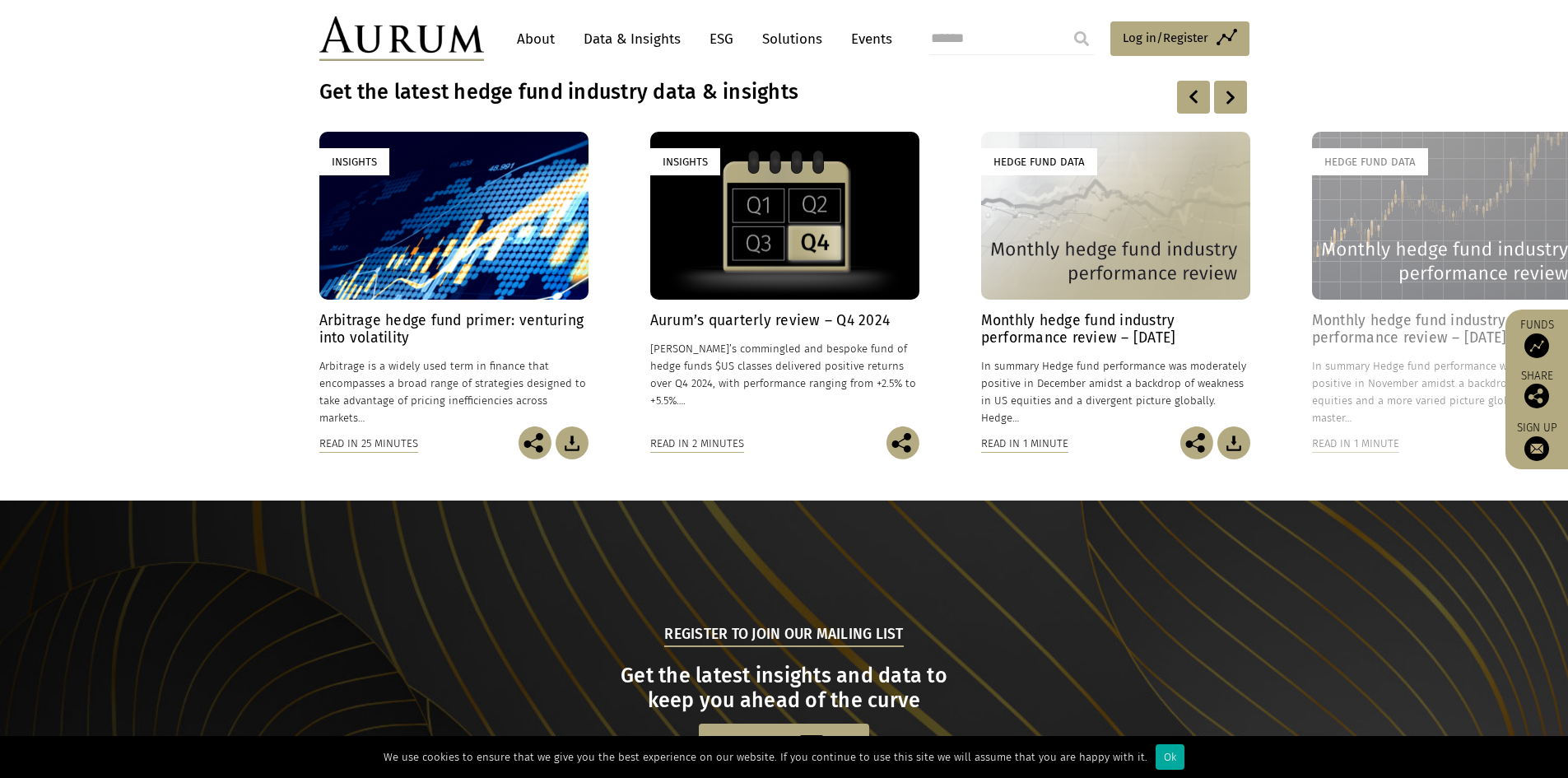
click at [1230, 108] on div at bounding box center [1231, 97] width 33 height 33
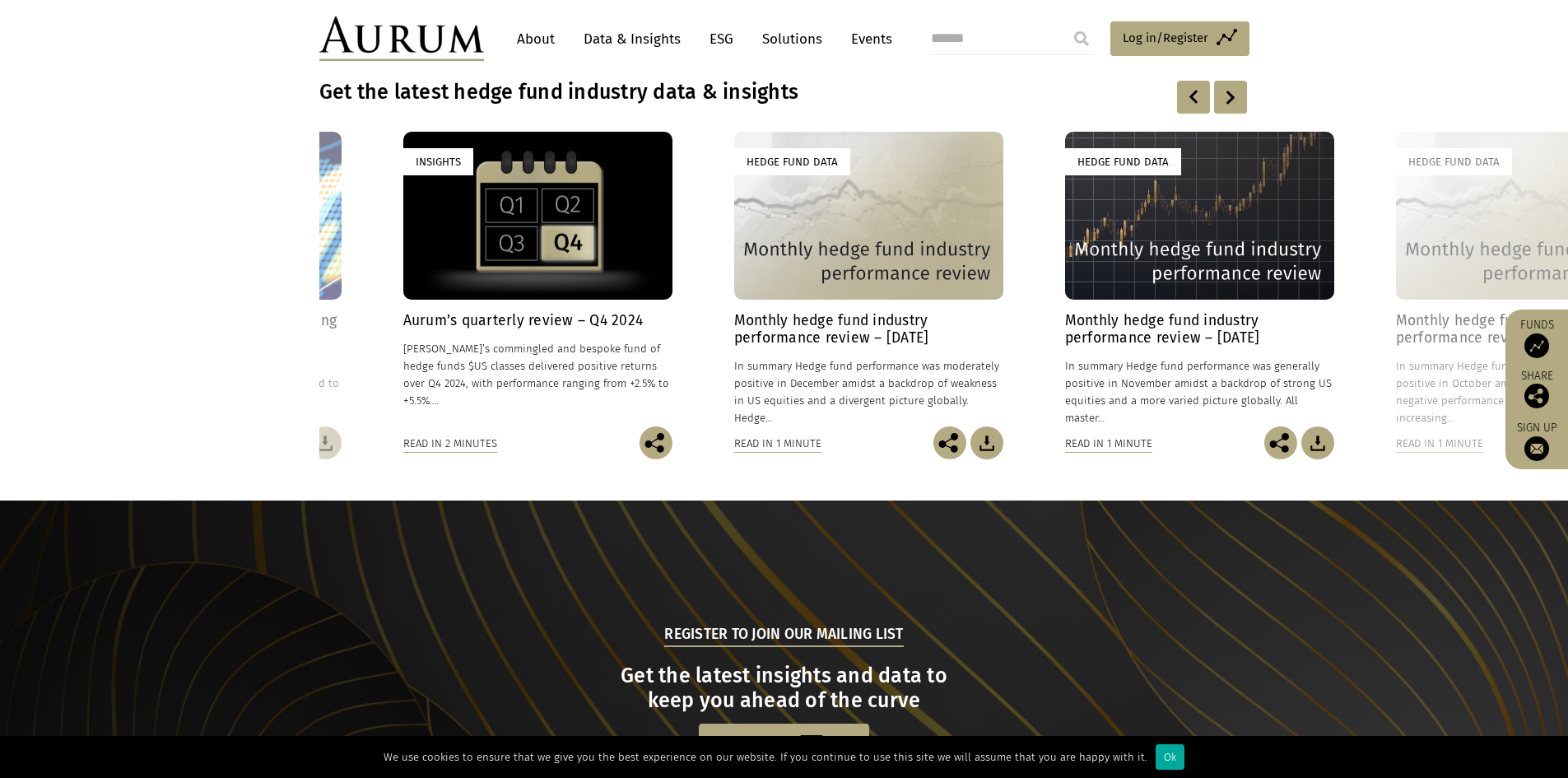
click at [1230, 108] on div at bounding box center [1231, 97] width 33 height 33
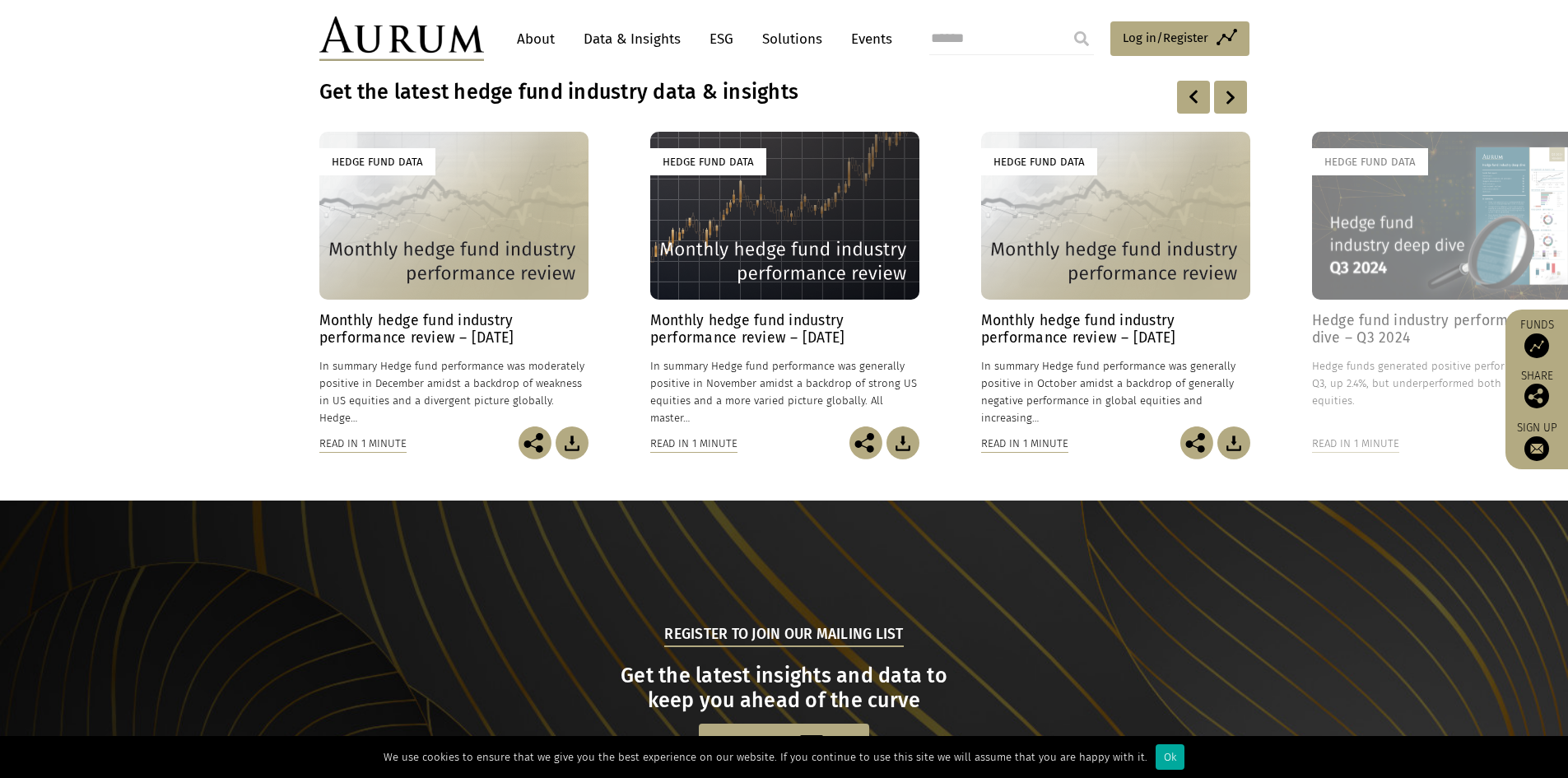
click at [1230, 108] on div at bounding box center [1231, 97] width 33 height 33
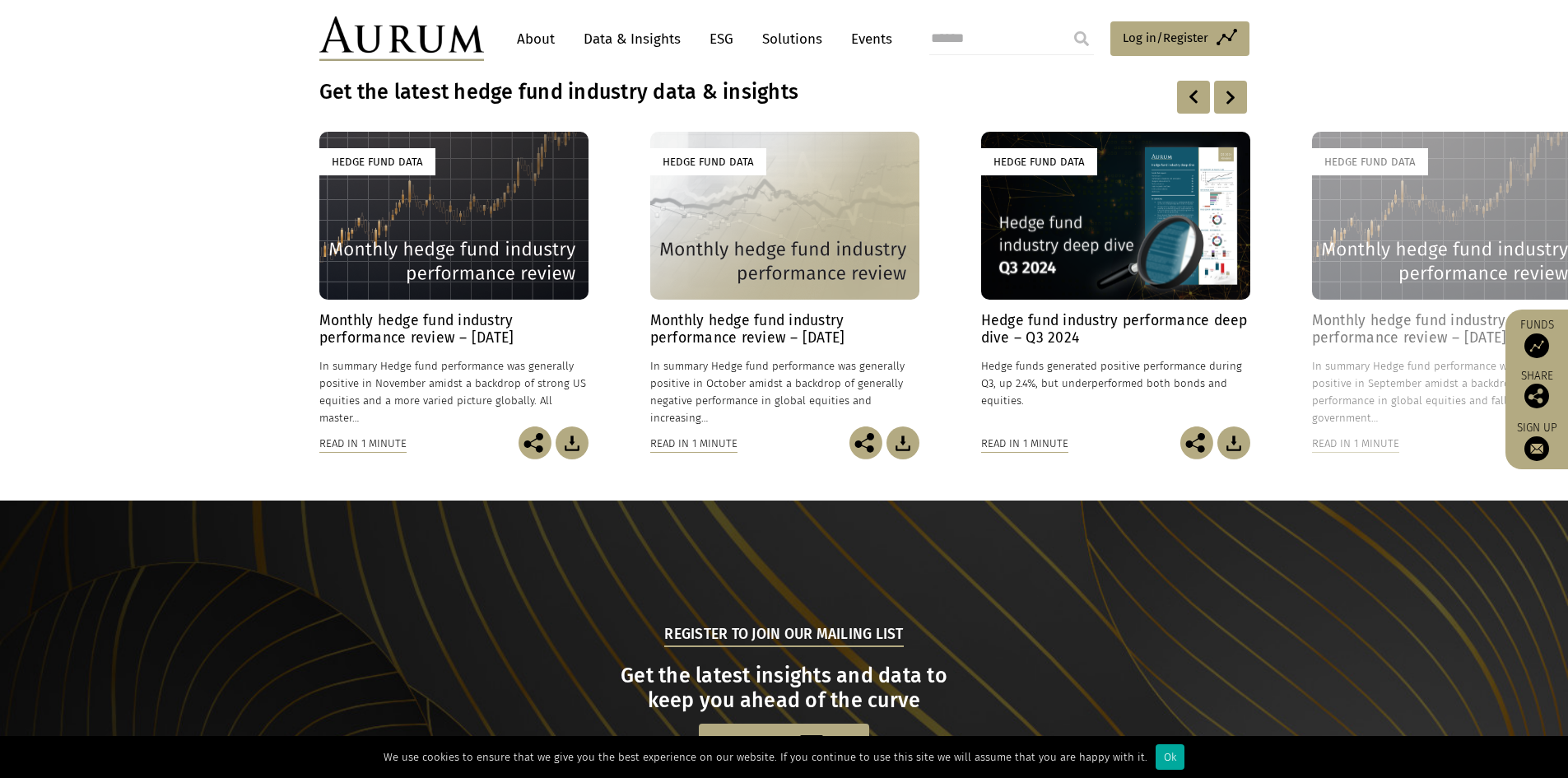
click at [1230, 108] on div at bounding box center [1231, 97] width 33 height 33
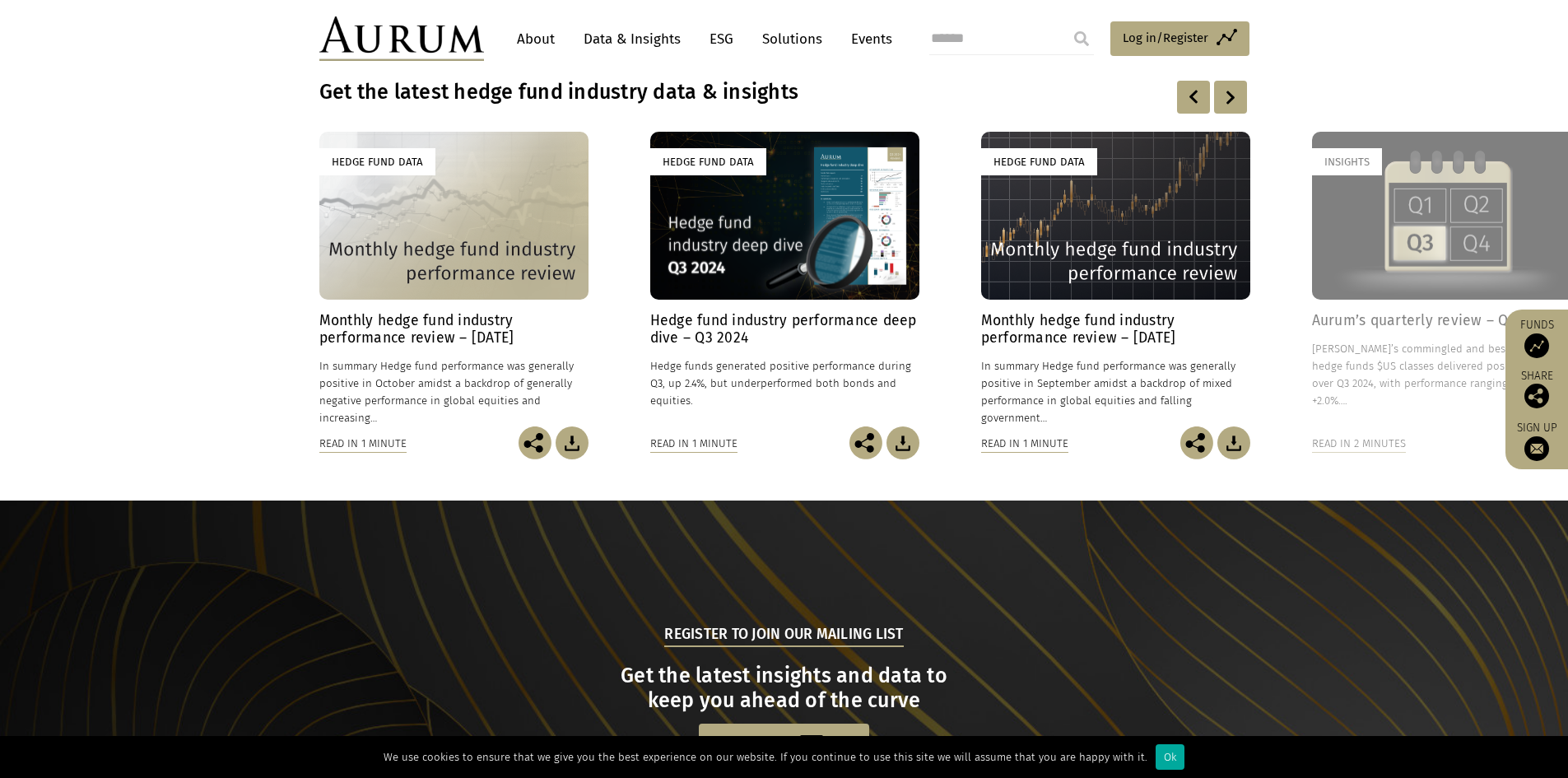
click at [1230, 108] on div at bounding box center [1231, 97] width 33 height 33
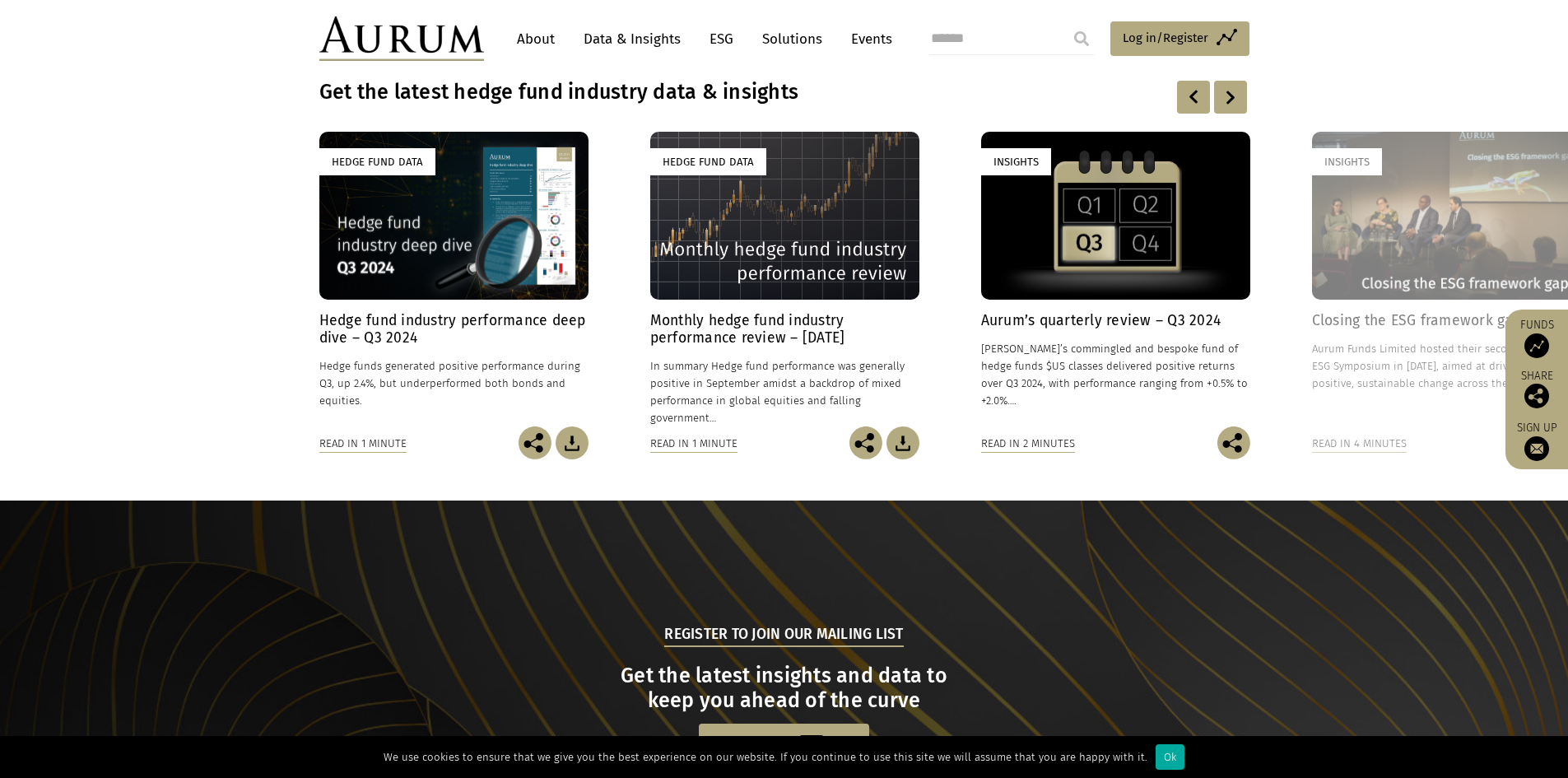
click at [1230, 108] on div at bounding box center [1231, 97] width 33 height 33
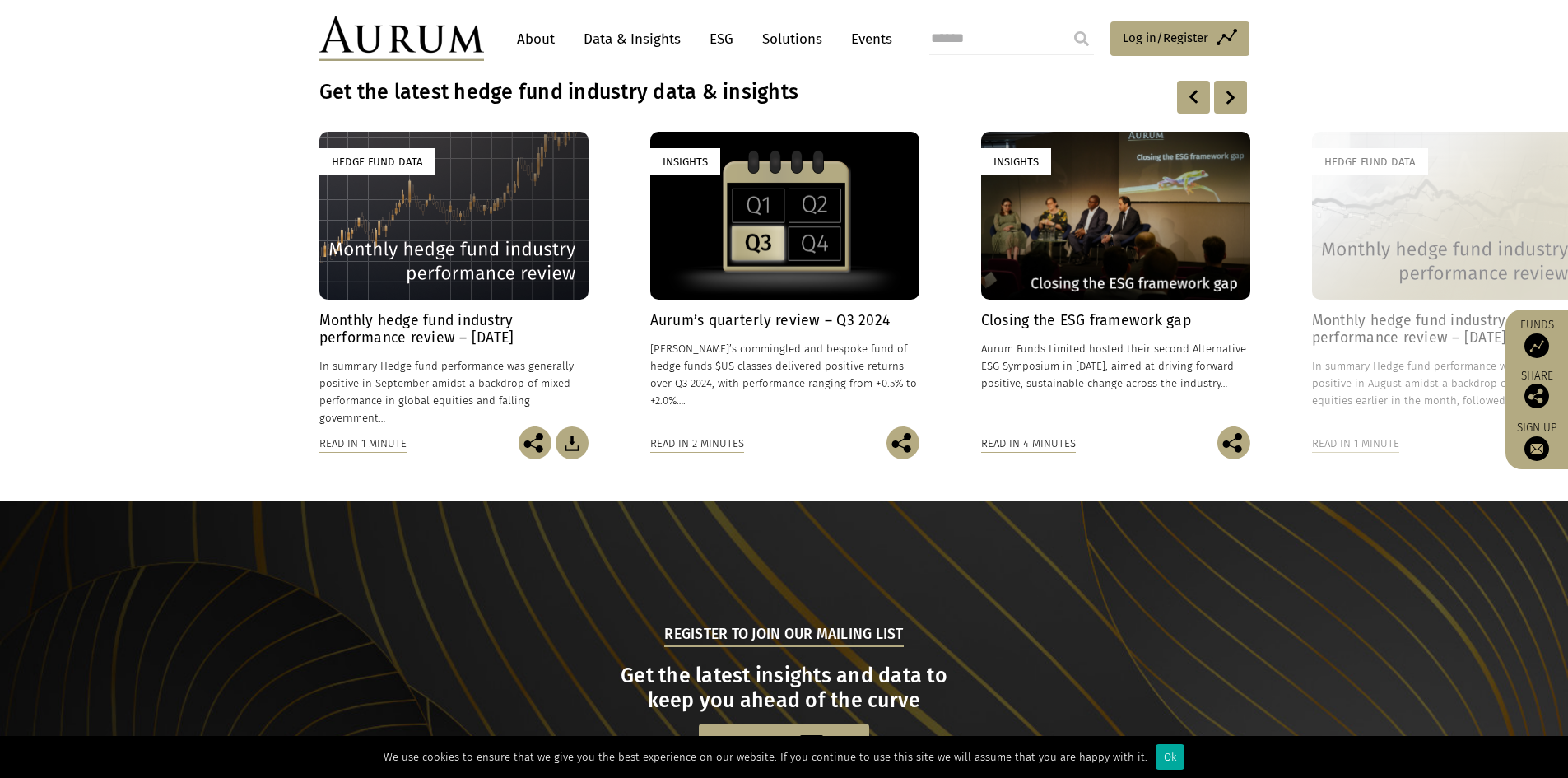
click at [1230, 108] on div at bounding box center [1231, 97] width 33 height 33
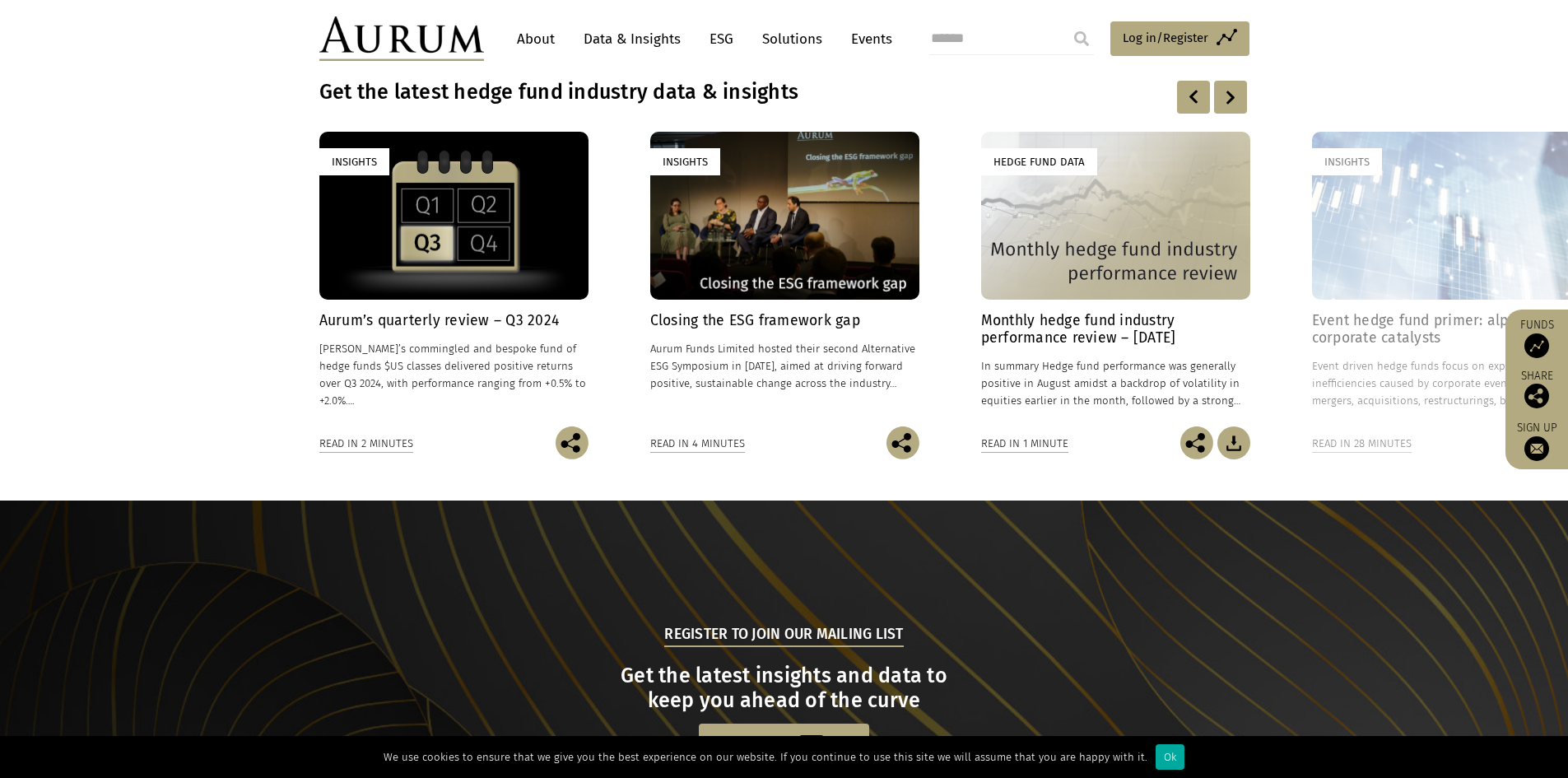
click at [1230, 108] on div at bounding box center [1231, 97] width 33 height 33
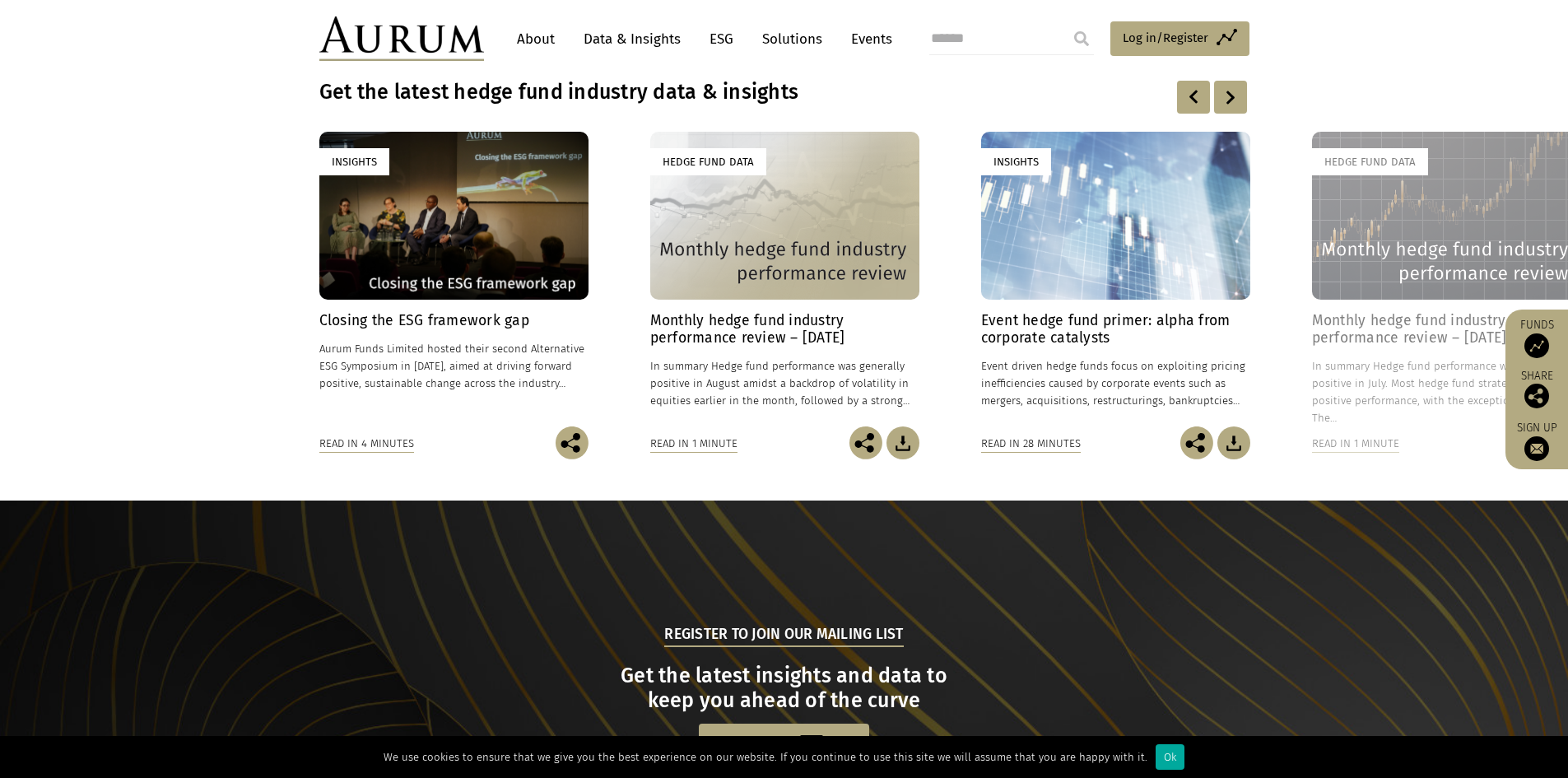
click at [1230, 108] on div at bounding box center [1231, 97] width 33 height 33
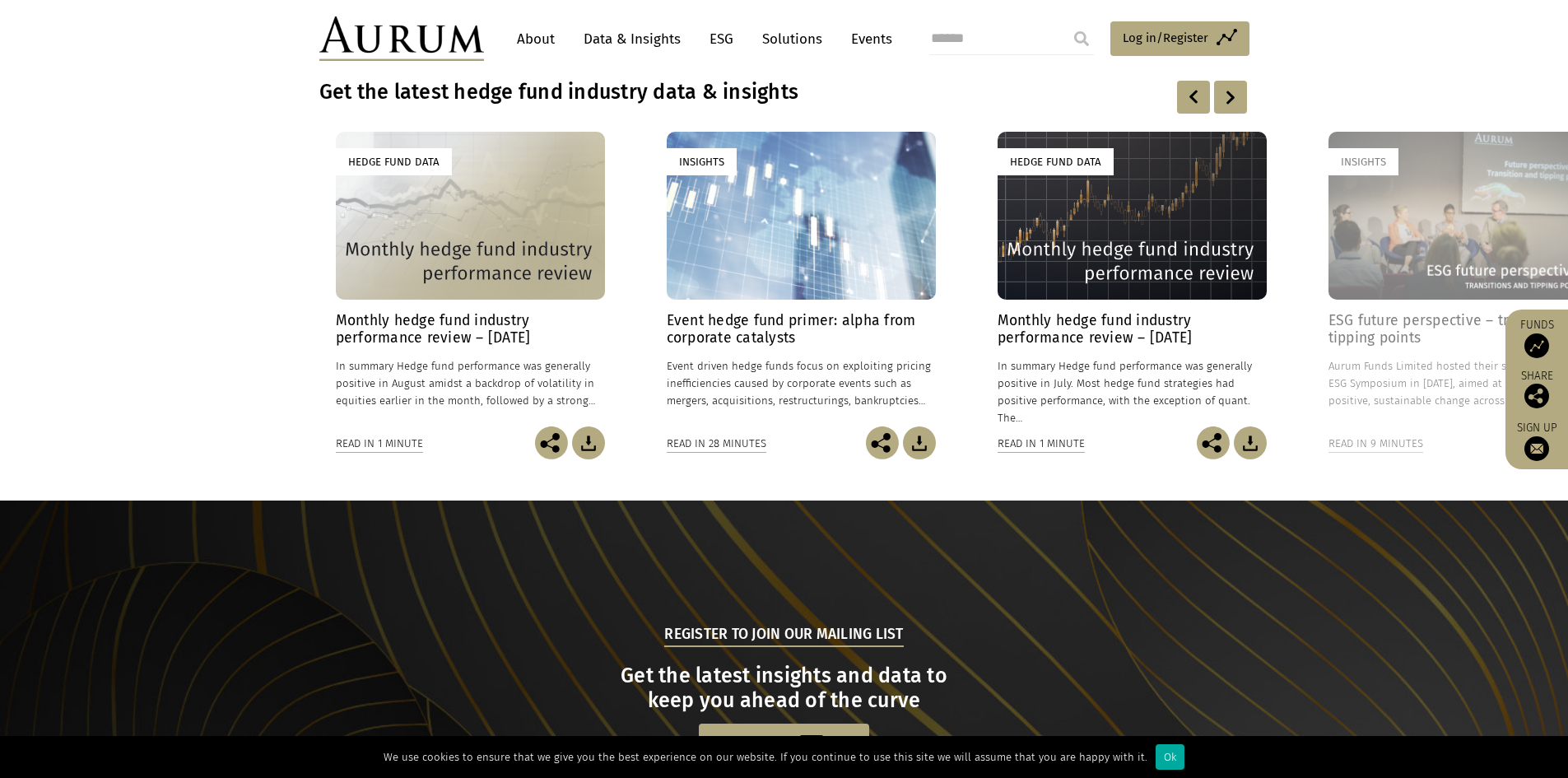
click at [1230, 108] on div at bounding box center [1231, 97] width 33 height 33
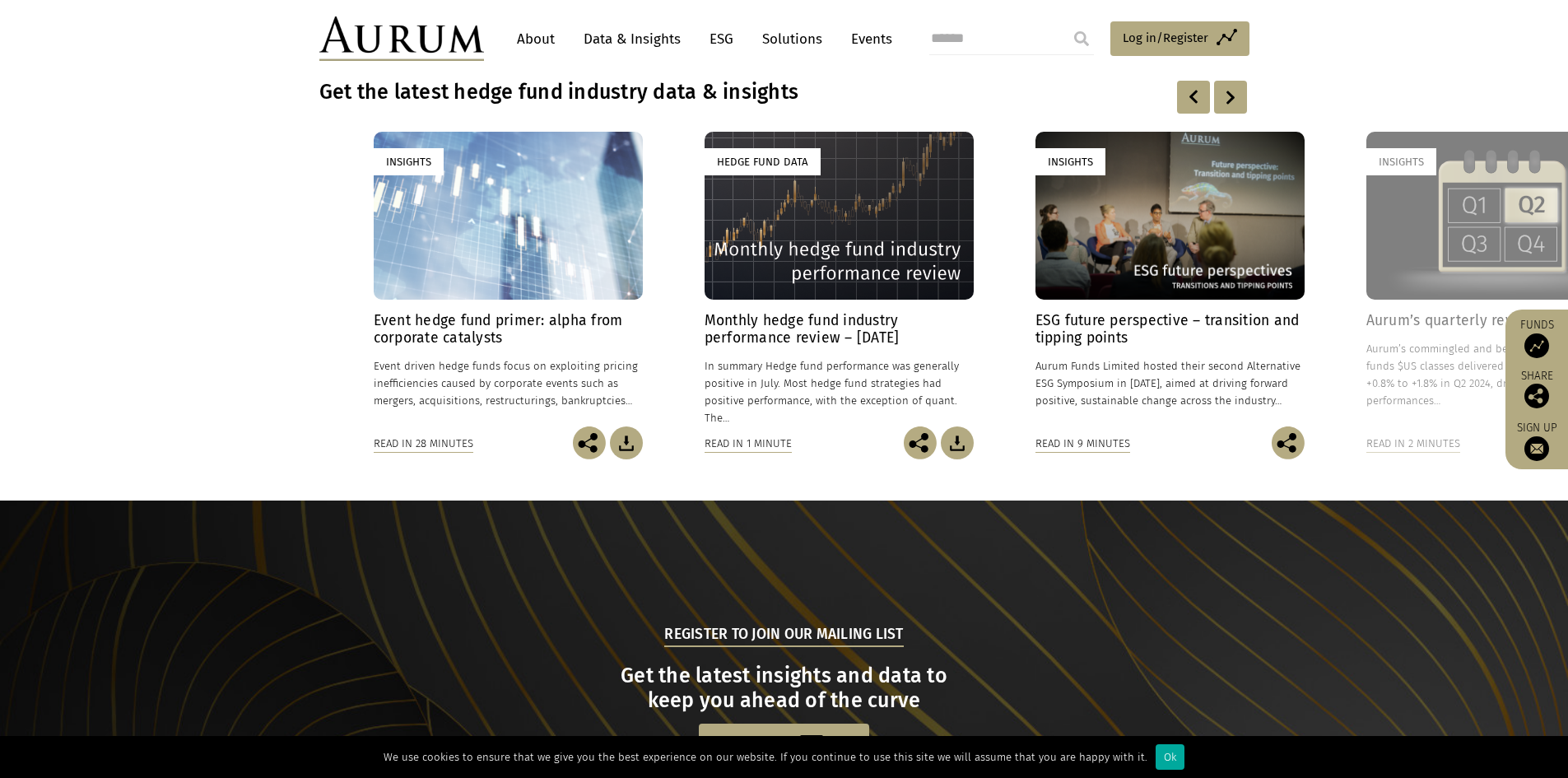
click at [1230, 108] on div at bounding box center [1231, 97] width 33 height 33
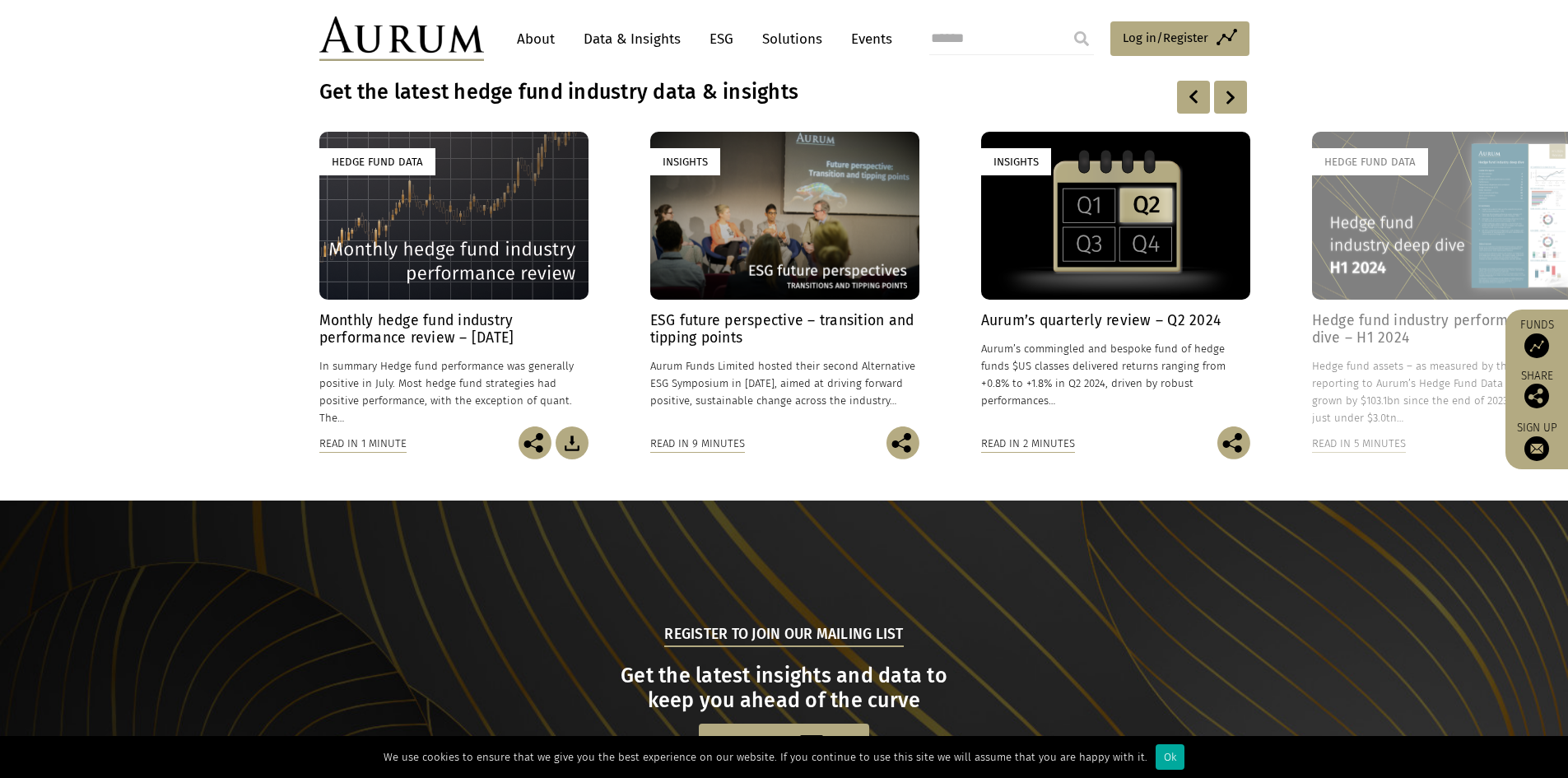
click at [1230, 108] on div at bounding box center [1231, 97] width 33 height 33
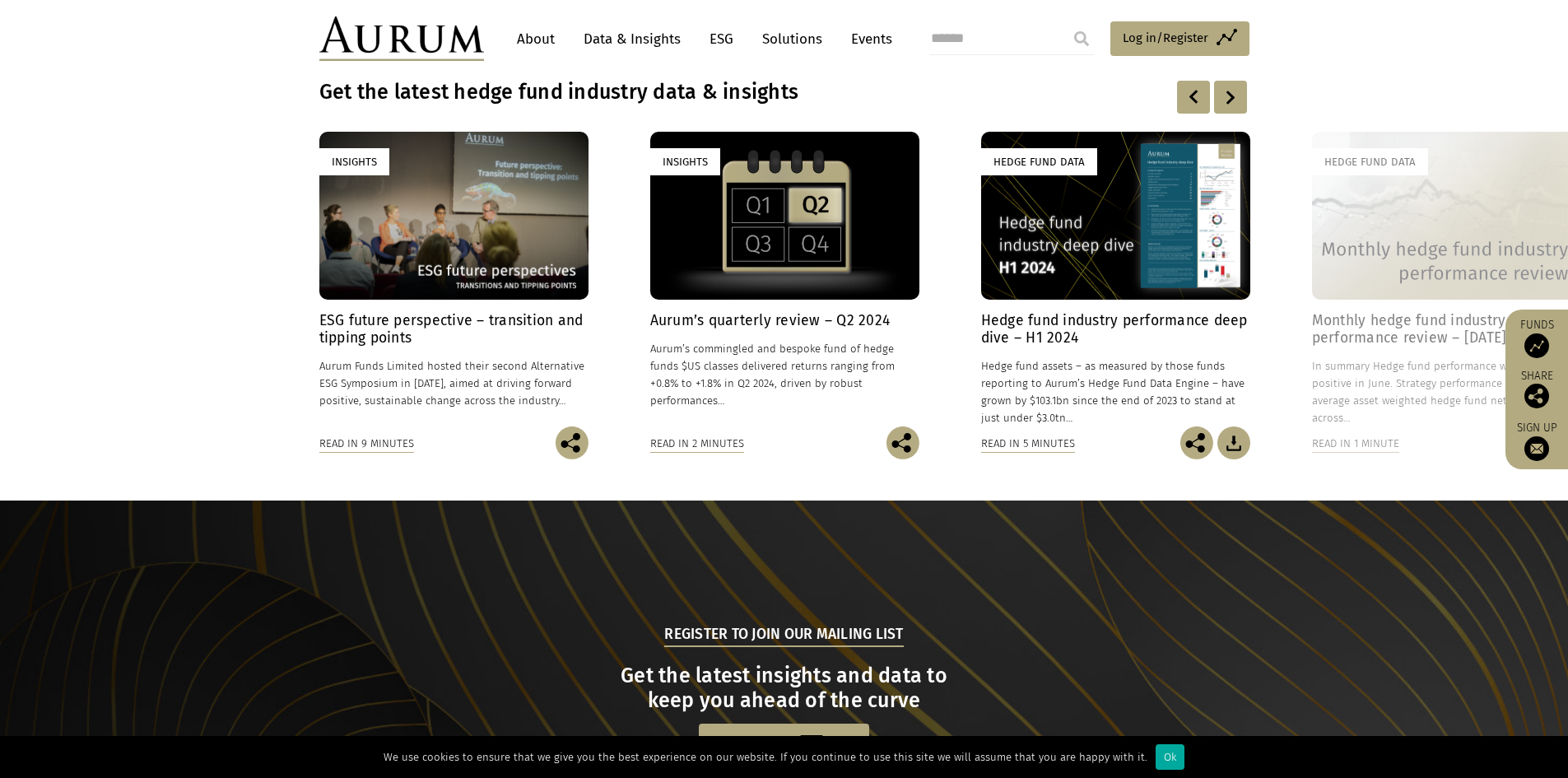
click at [1230, 108] on div at bounding box center [1231, 97] width 33 height 33
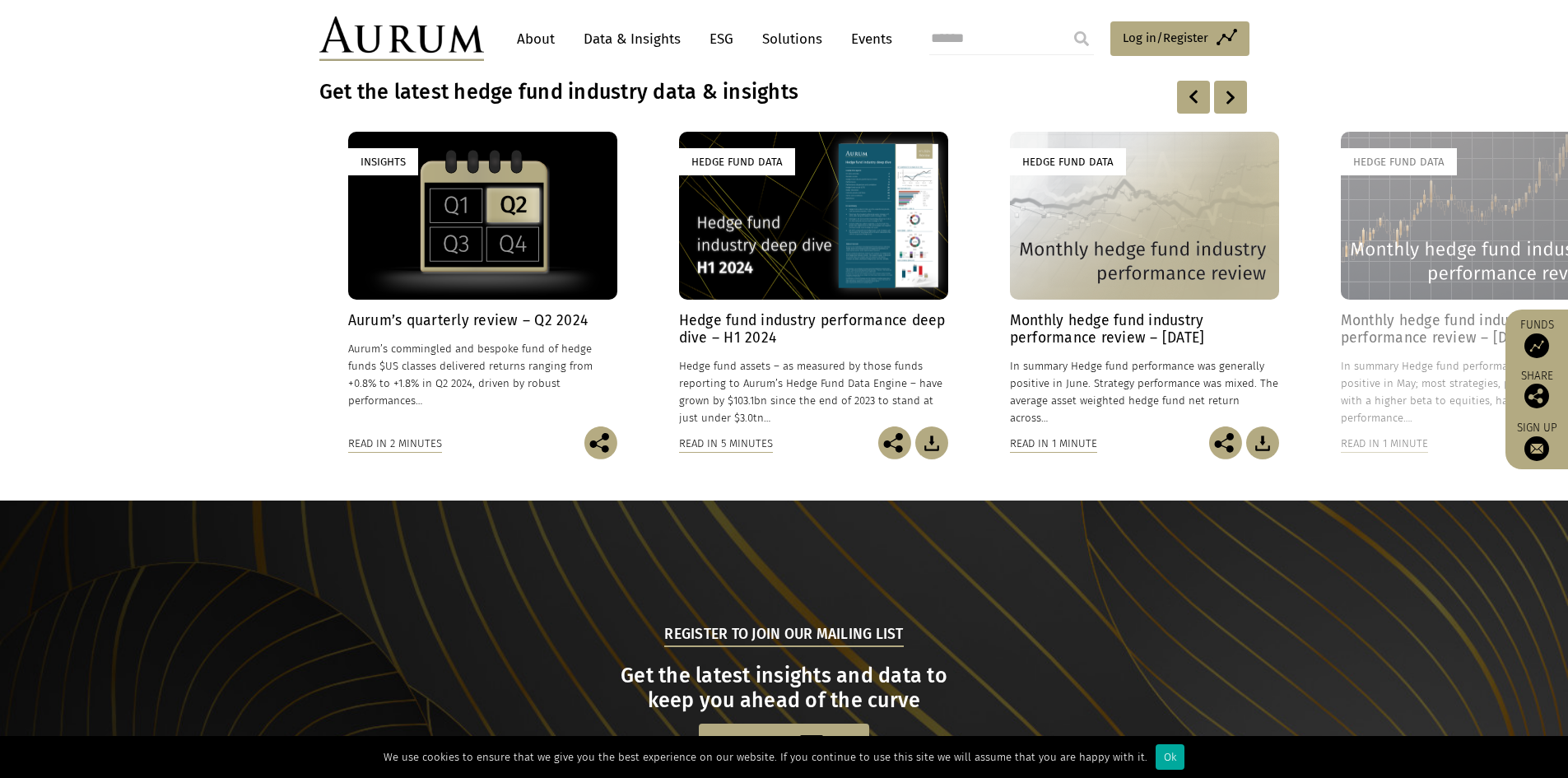
click at [1230, 108] on div at bounding box center [1231, 97] width 33 height 33
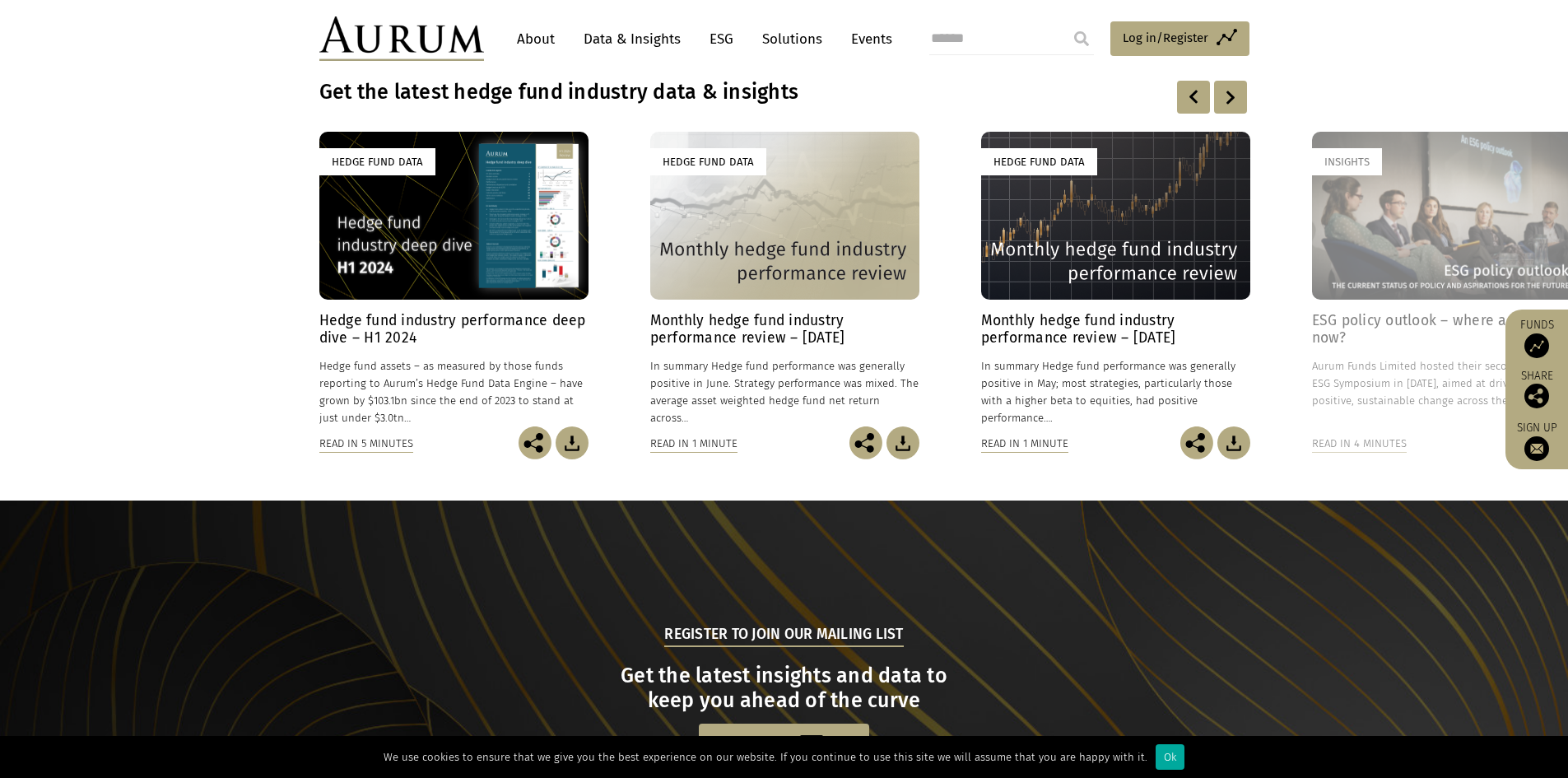
click at [1230, 108] on div at bounding box center [1231, 97] width 33 height 33
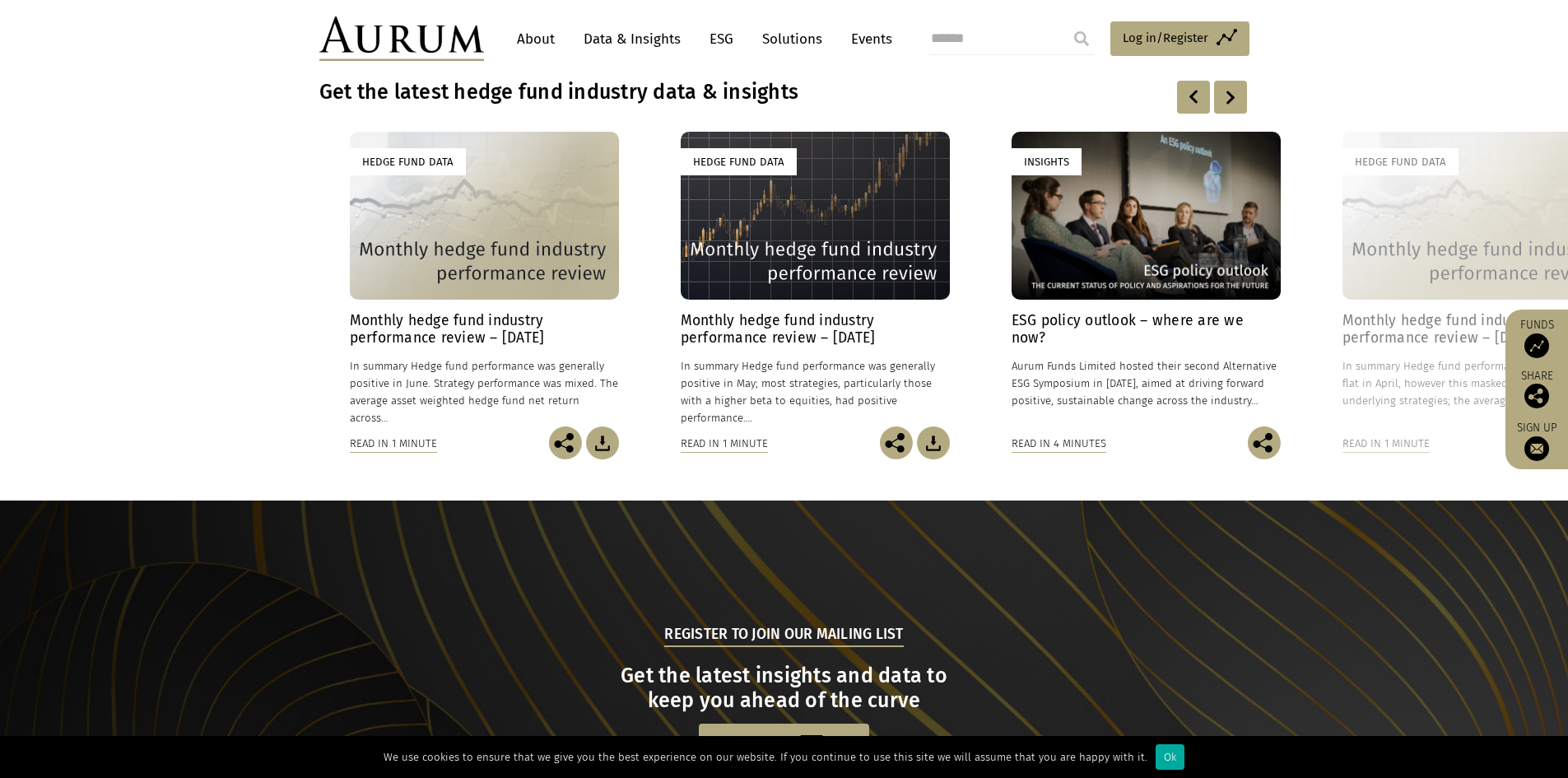
click at [1230, 108] on div at bounding box center [1231, 97] width 33 height 33
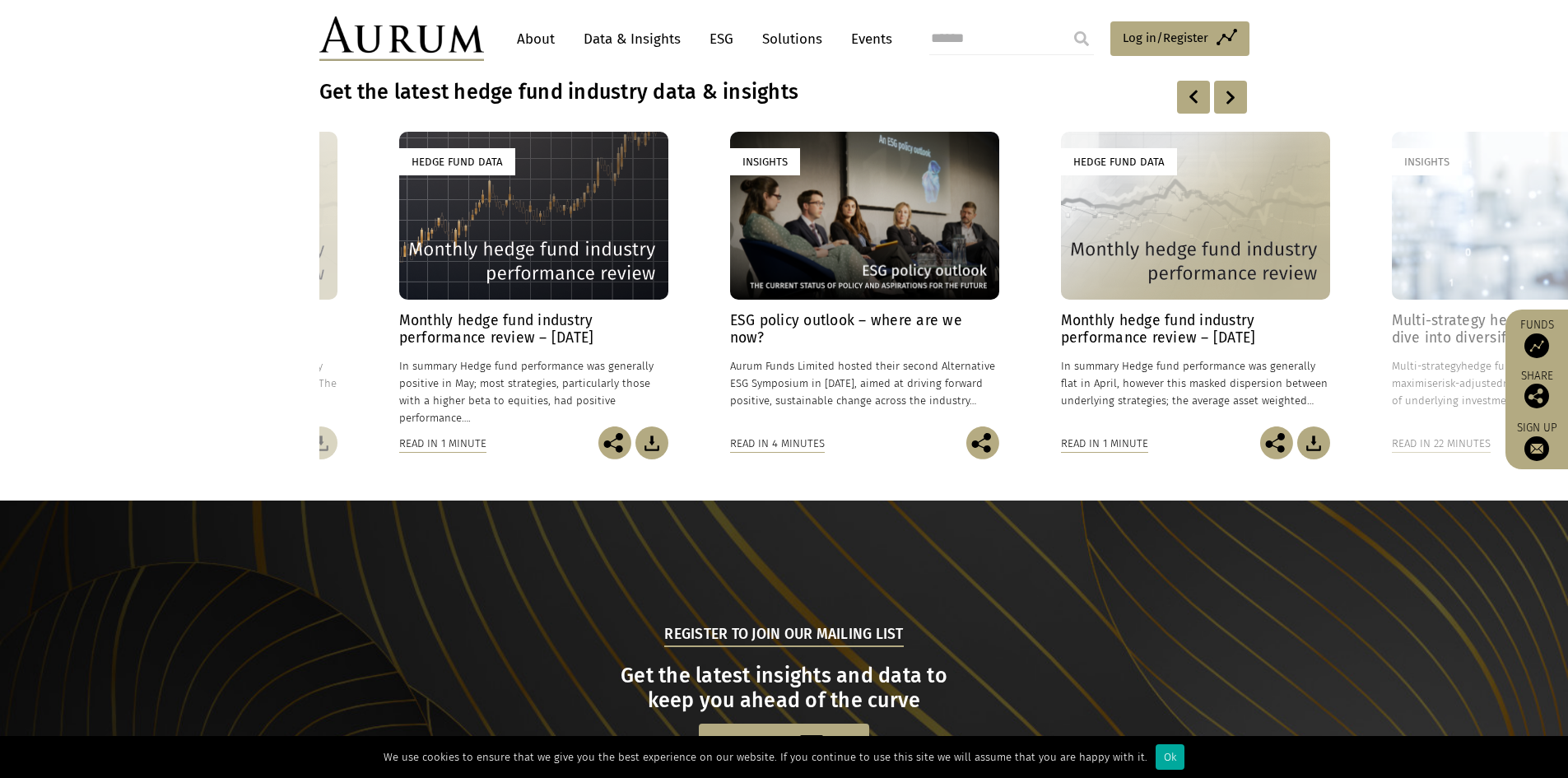
click at [1230, 108] on div at bounding box center [1231, 97] width 33 height 33
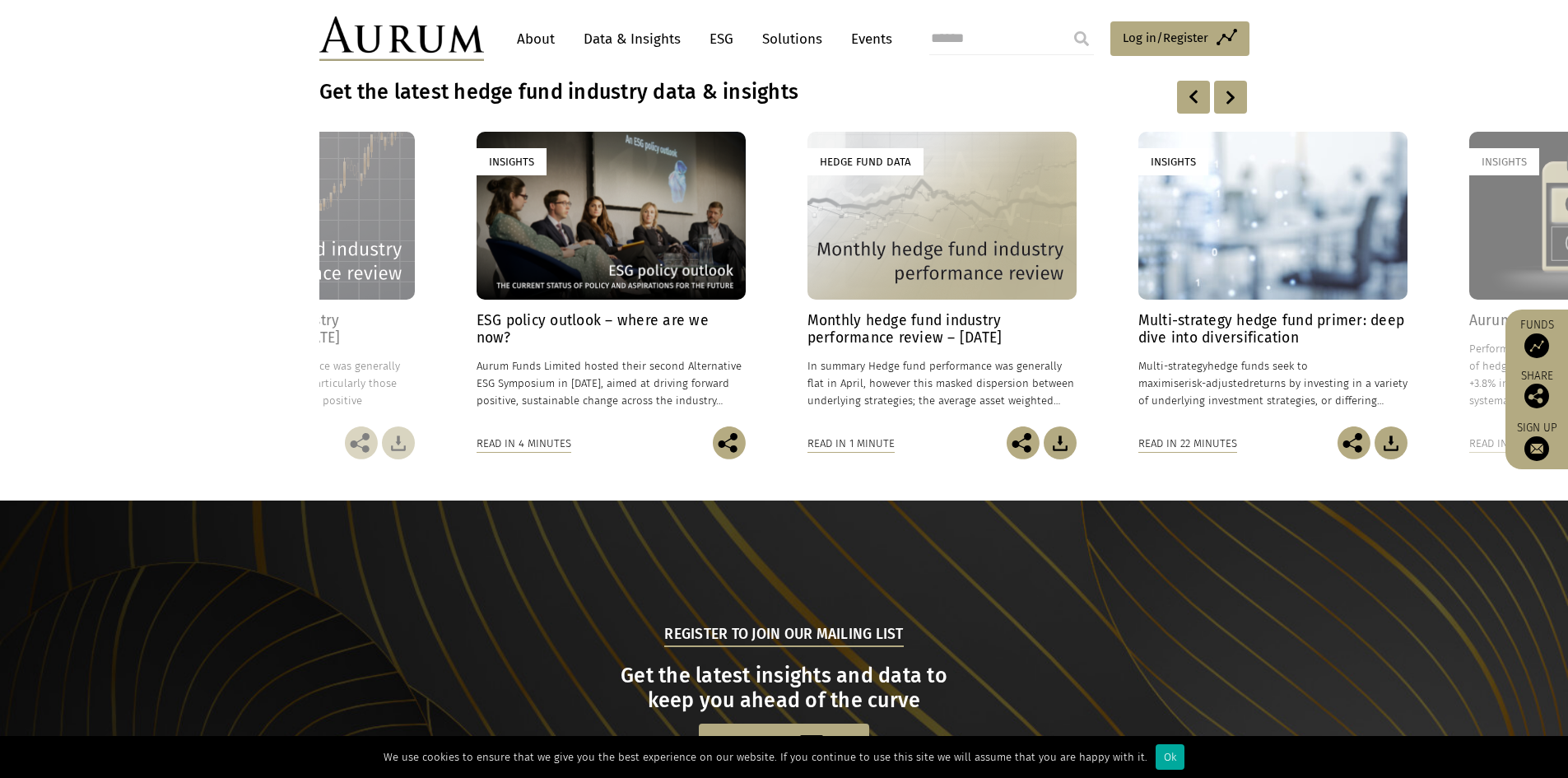
click at [1230, 108] on div at bounding box center [1231, 97] width 33 height 33
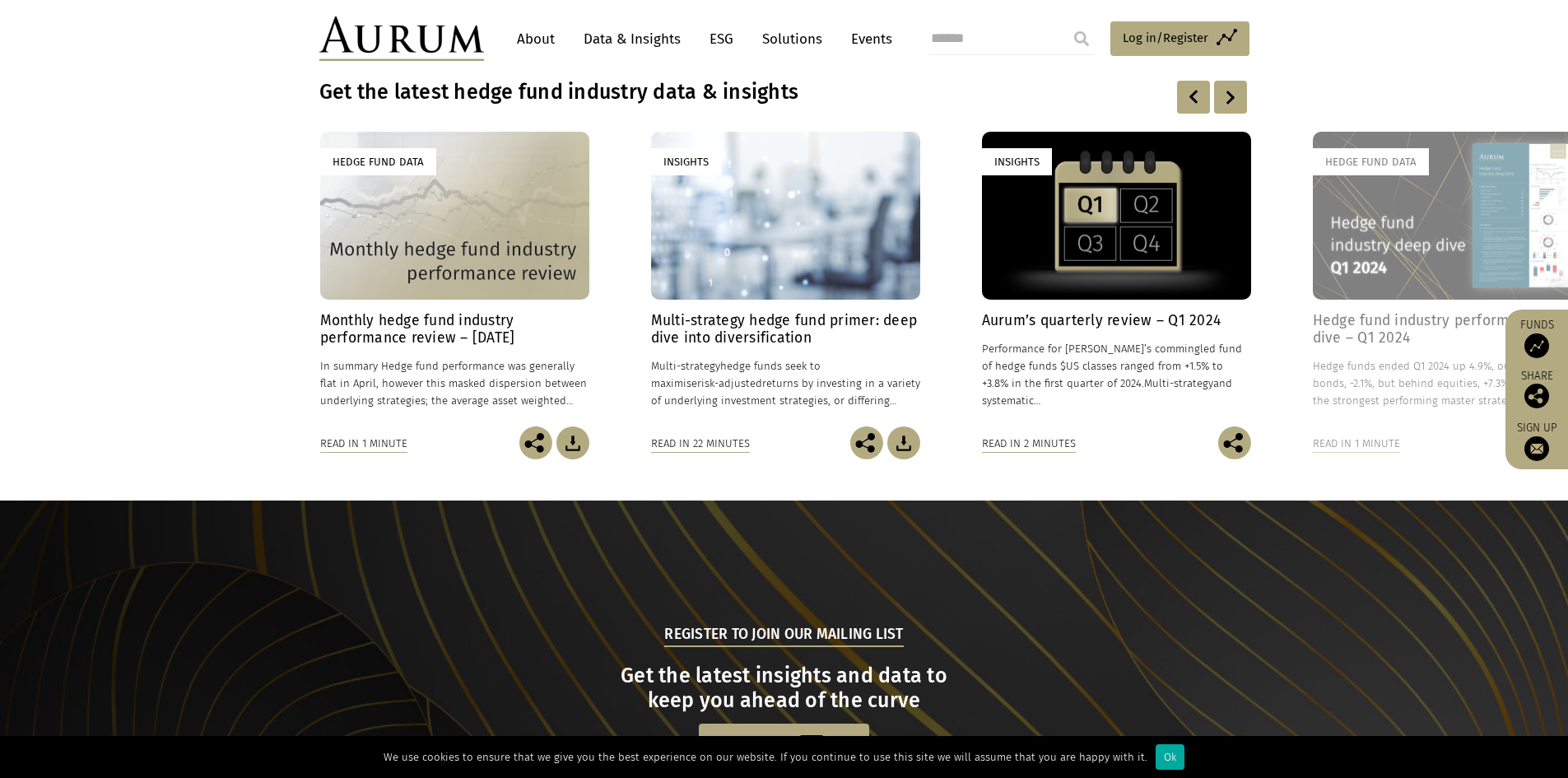
click at [1230, 108] on div at bounding box center [1231, 97] width 33 height 33
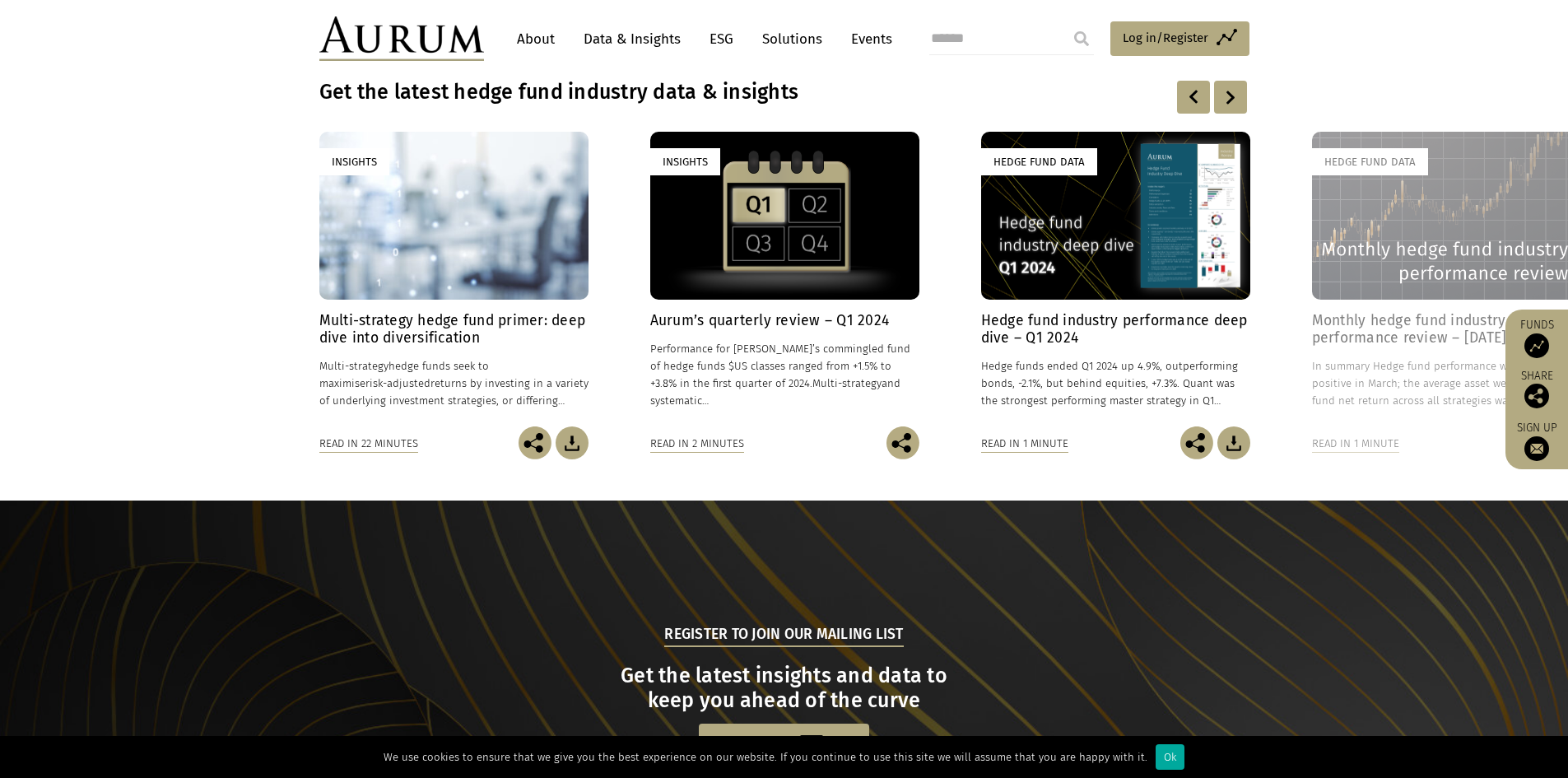
click at [1230, 108] on div at bounding box center [1231, 97] width 33 height 33
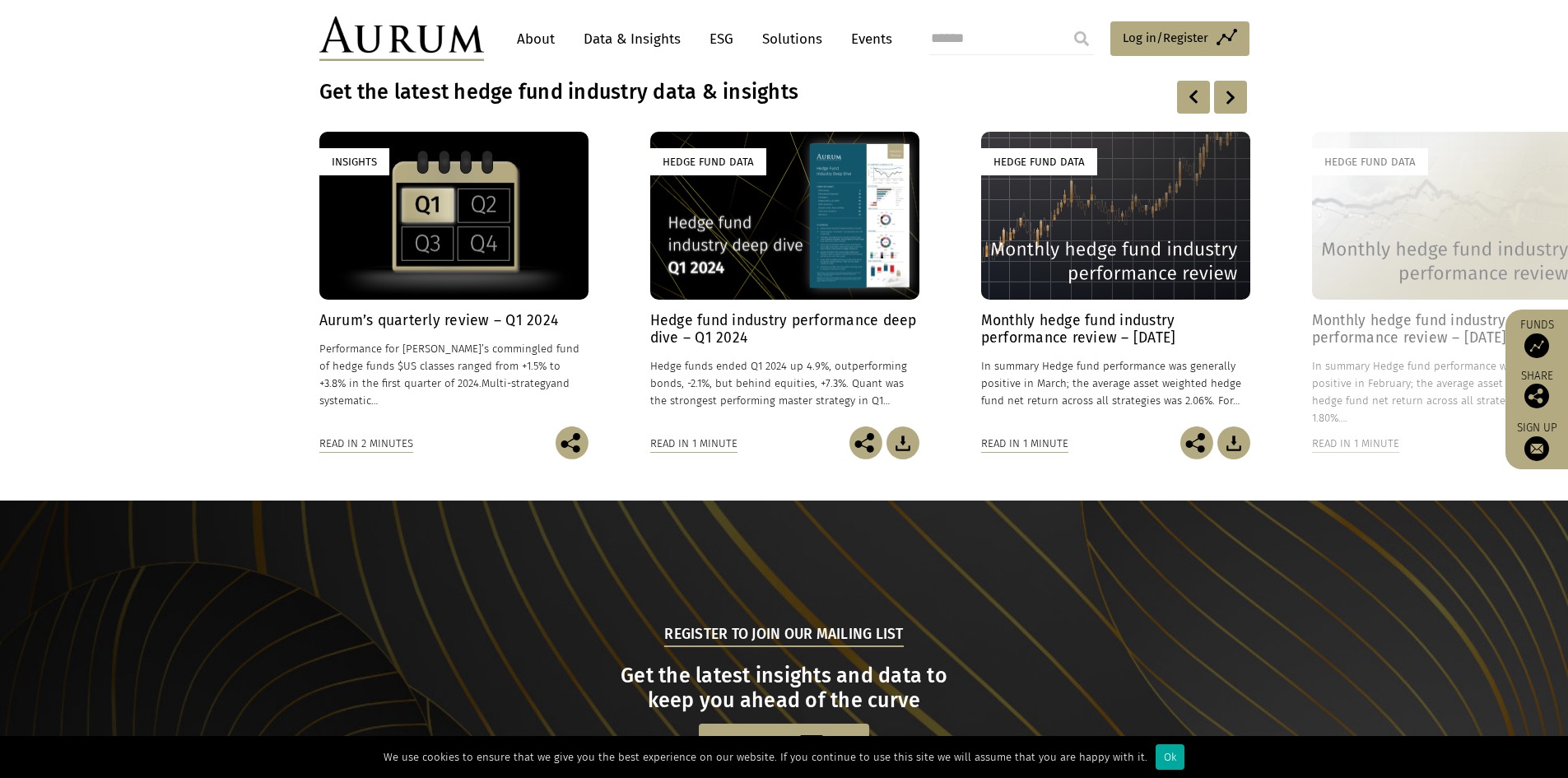
click at [1230, 108] on div at bounding box center [1231, 97] width 33 height 33
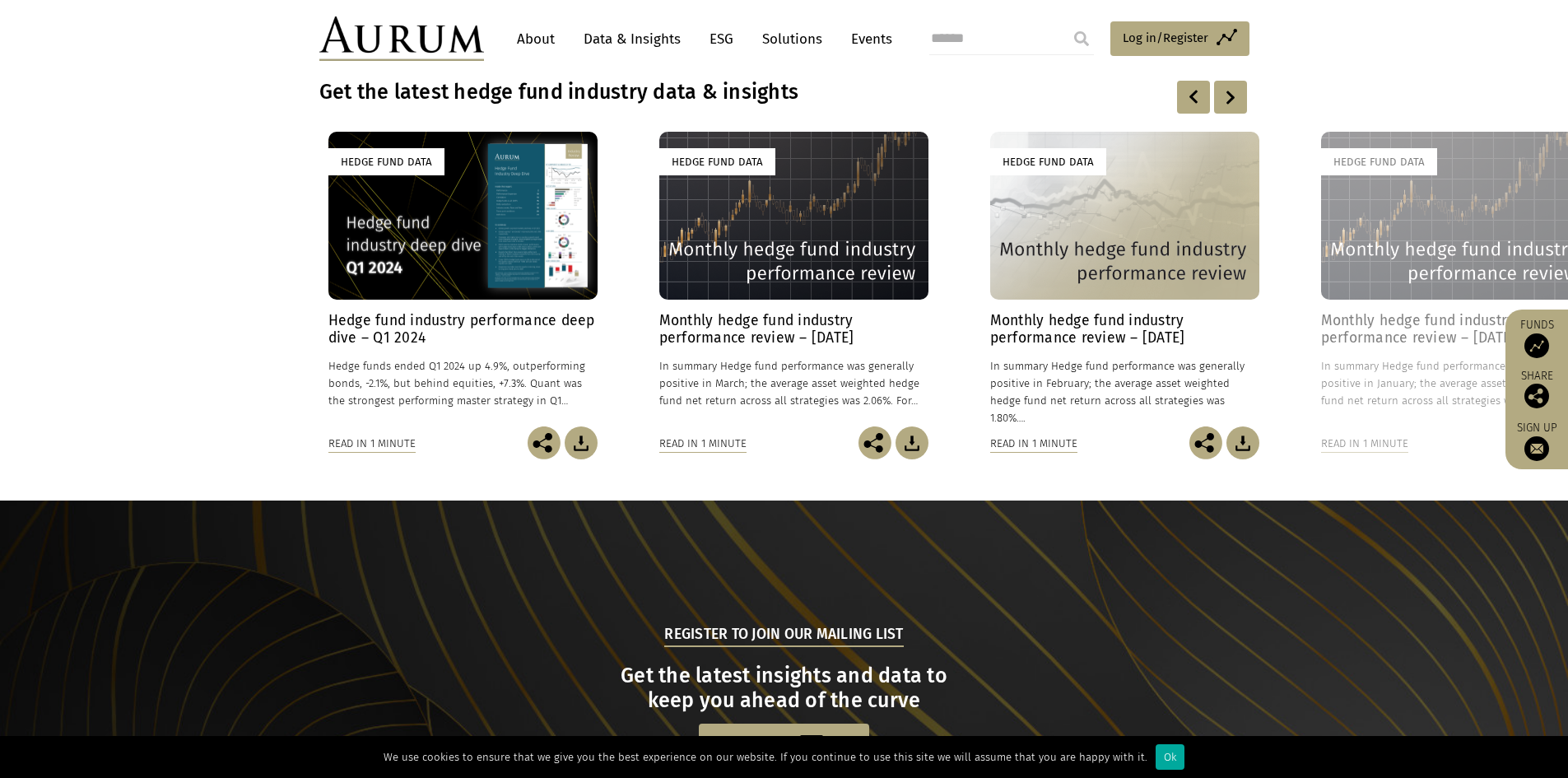
click at [1230, 108] on div at bounding box center [1231, 97] width 33 height 33
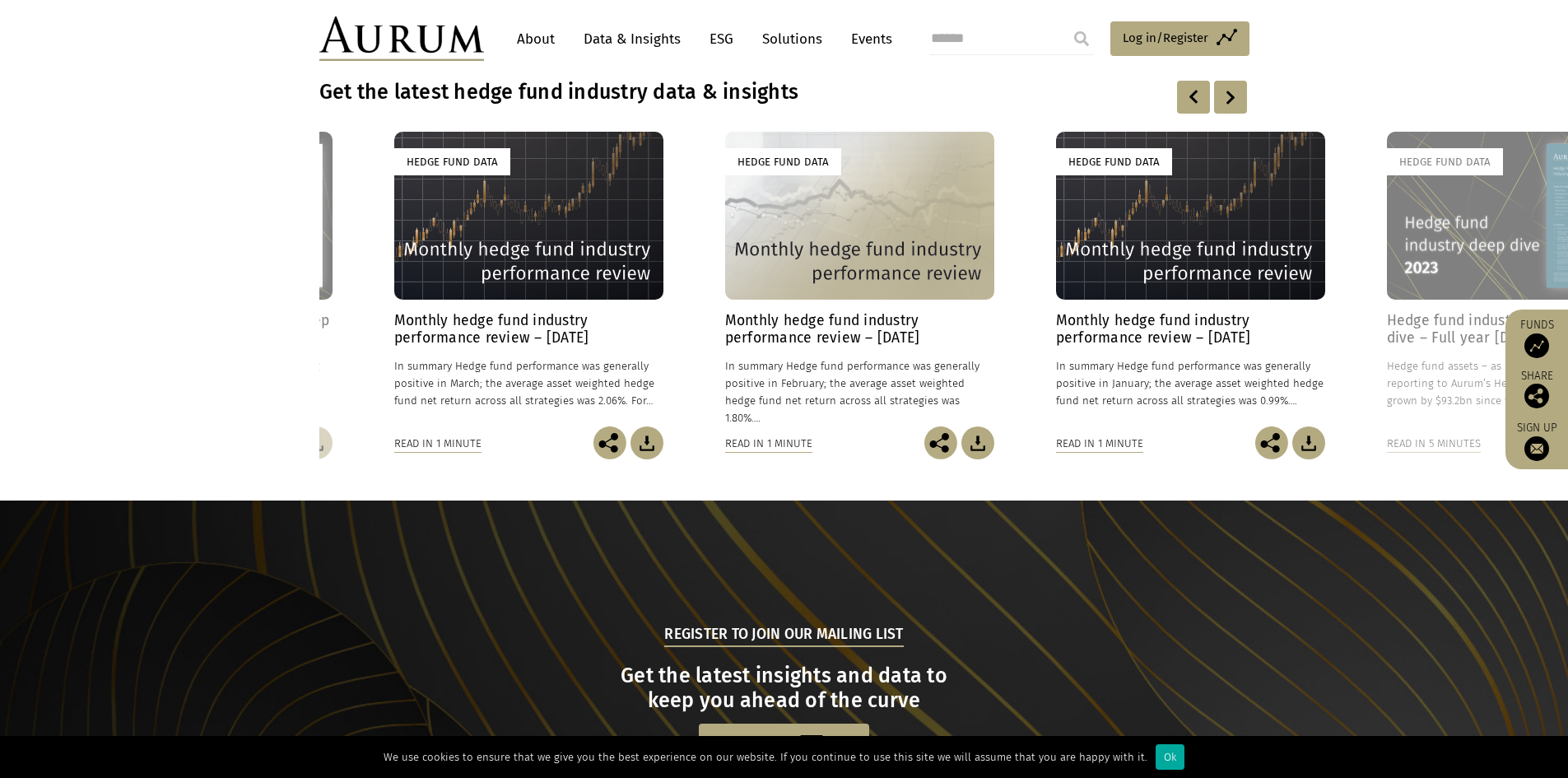
click at [1230, 108] on div at bounding box center [1231, 97] width 33 height 33
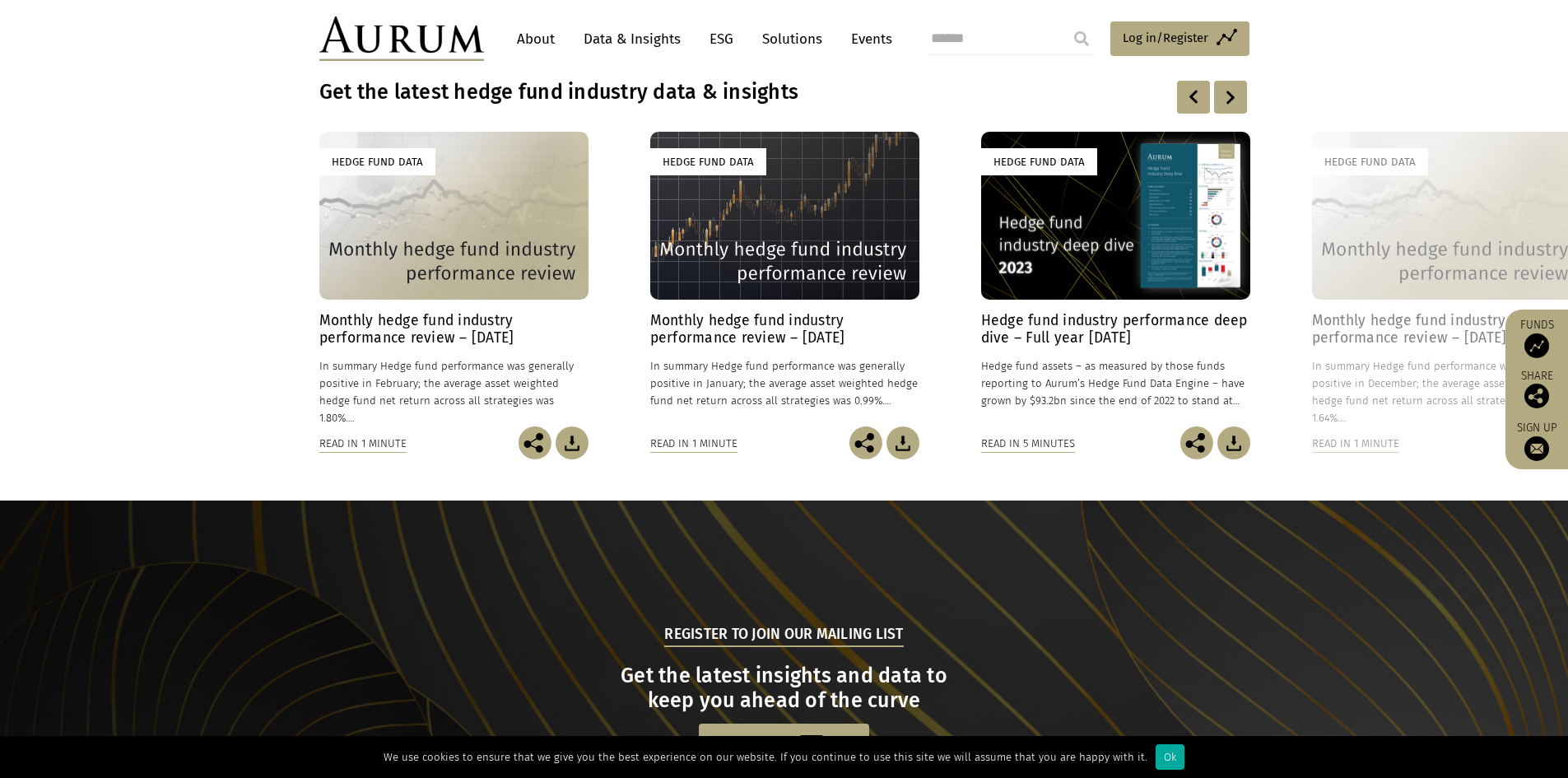
click at [1230, 108] on div at bounding box center [1231, 97] width 33 height 33
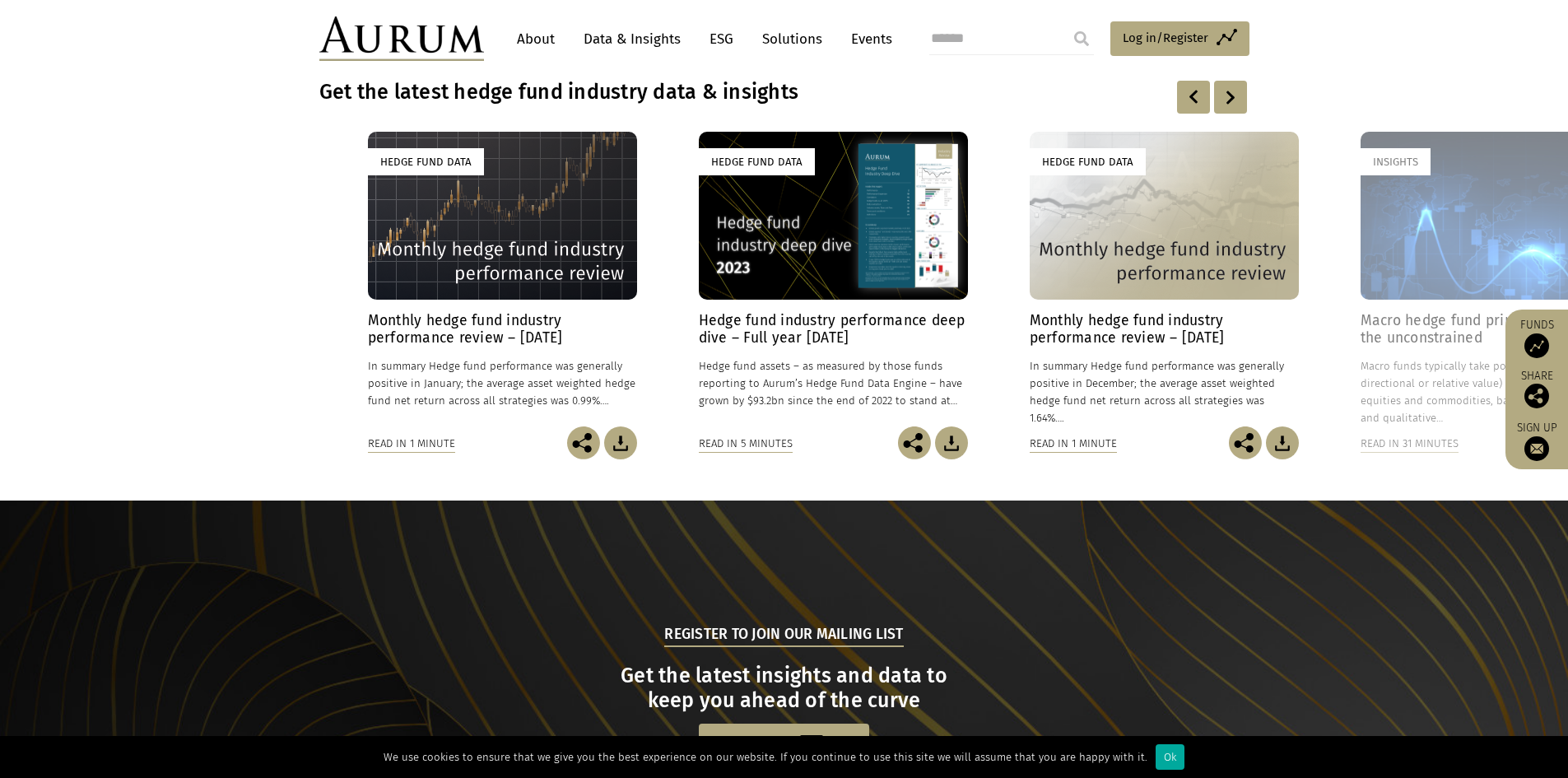
click at [1230, 108] on div at bounding box center [1231, 97] width 33 height 33
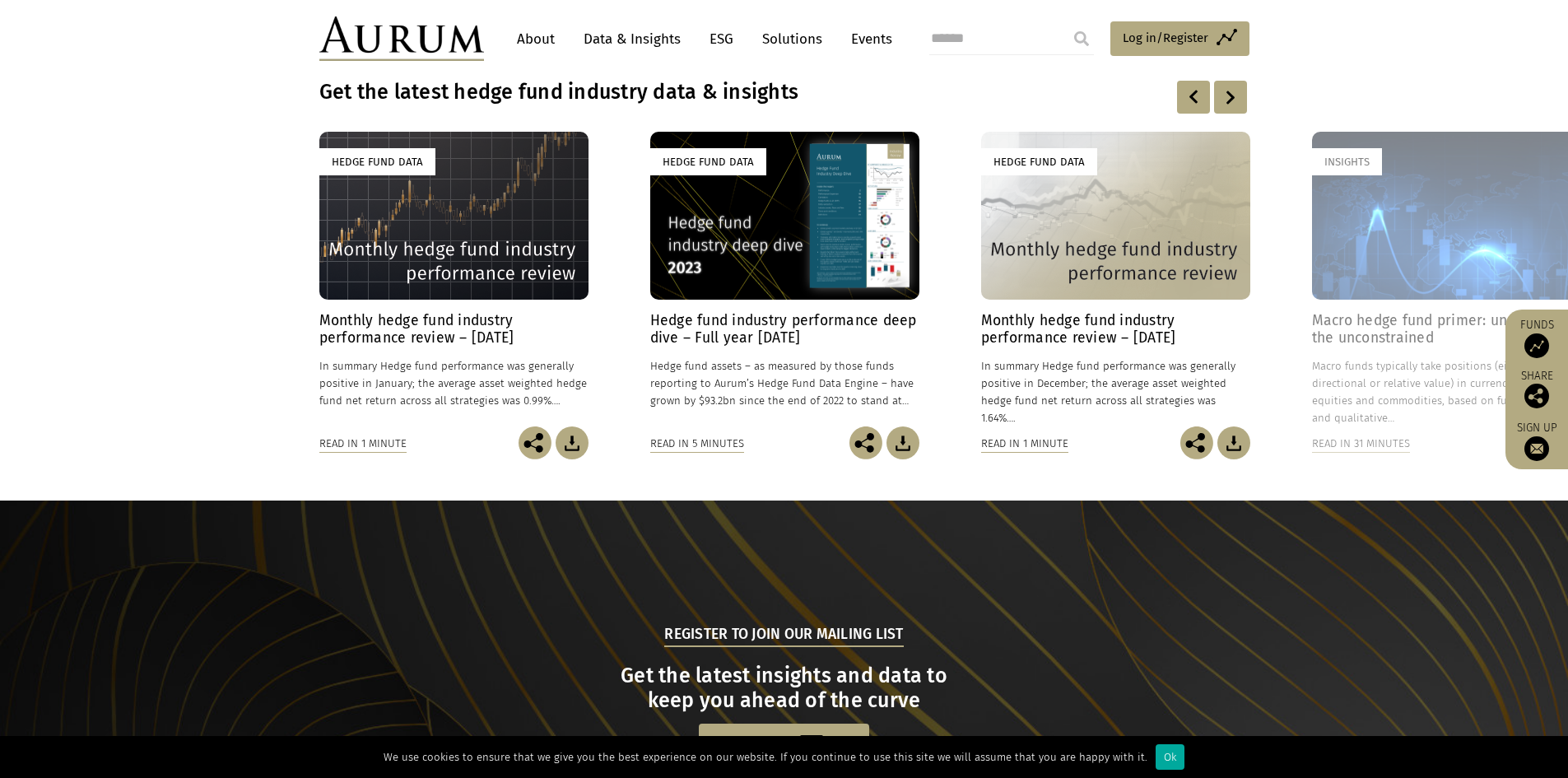
click at [1230, 108] on div at bounding box center [1231, 97] width 33 height 33
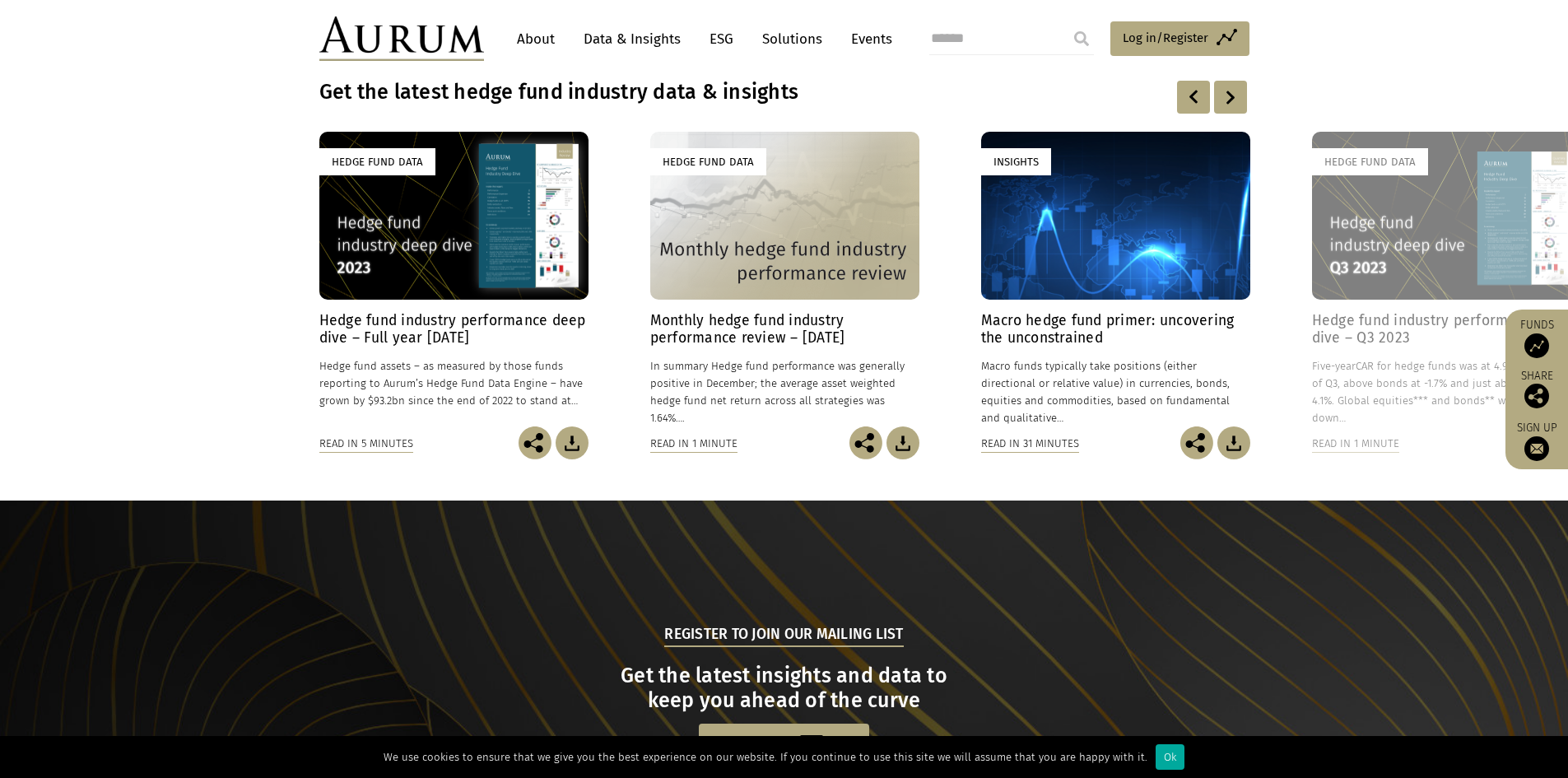
click at [1230, 108] on div at bounding box center [1231, 97] width 33 height 33
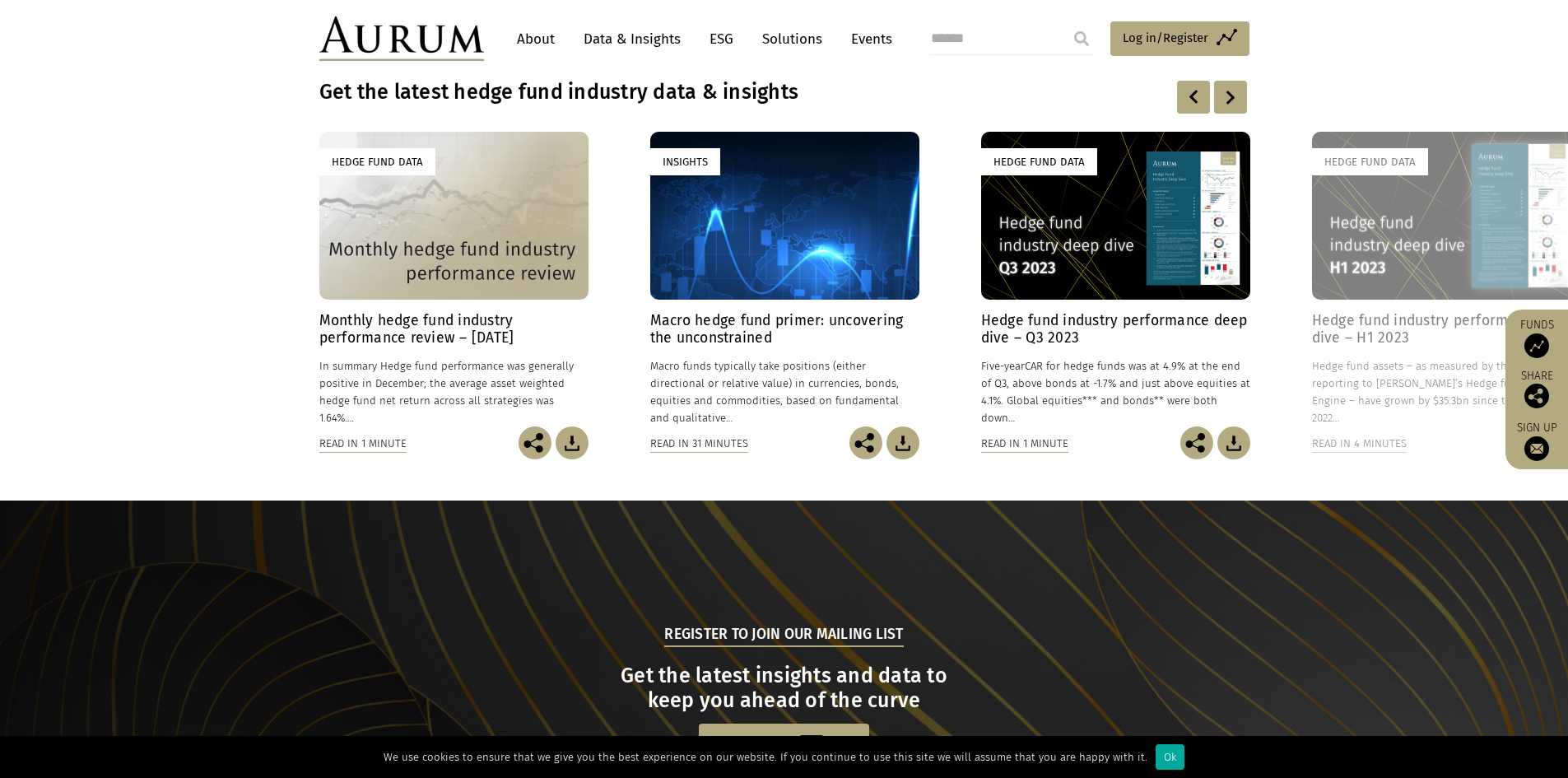
click at [1230, 108] on div at bounding box center [1231, 97] width 33 height 33
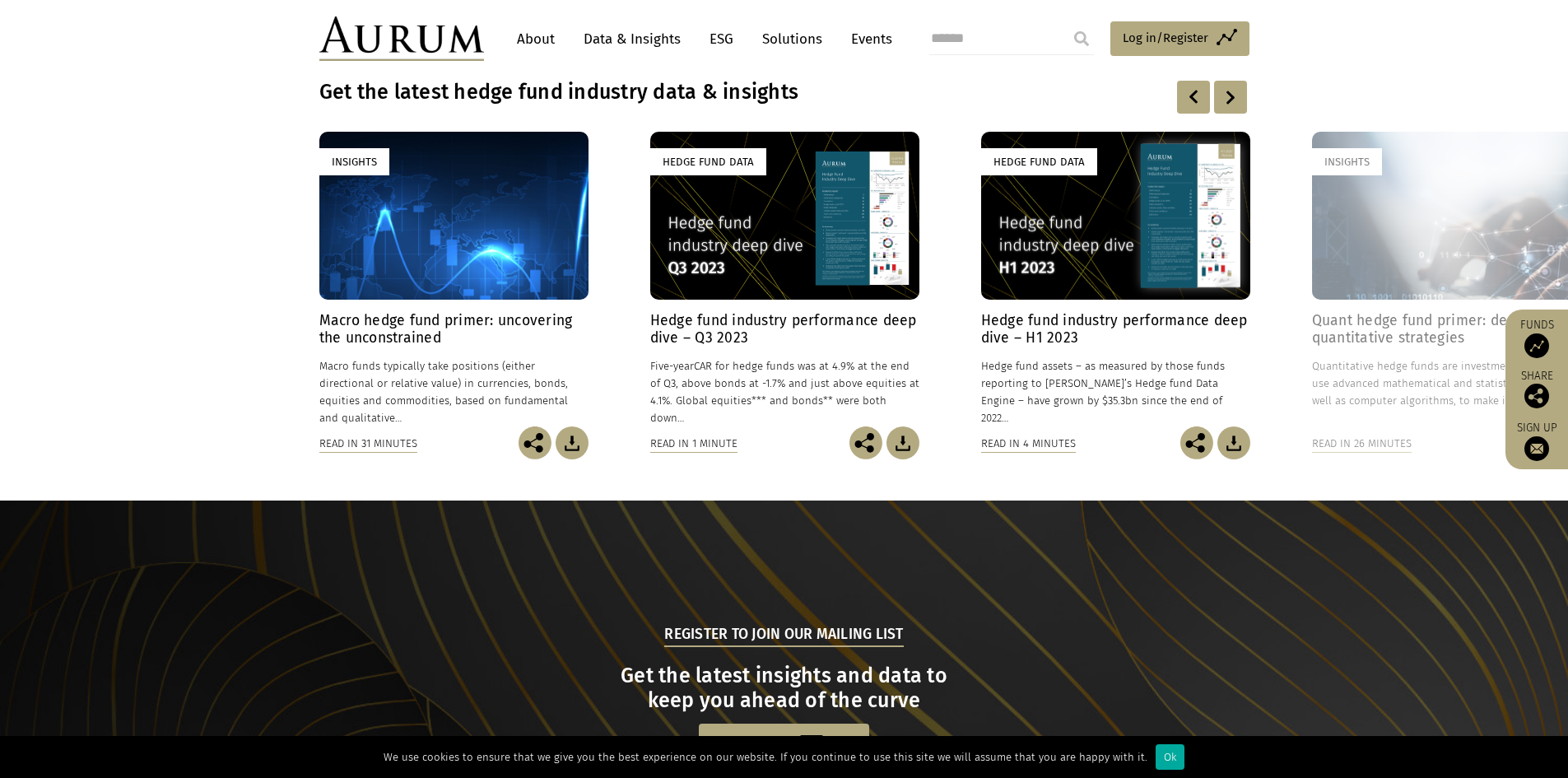
click at [1230, 108] on div at bounding box center [1231, 97] width 33 height 33
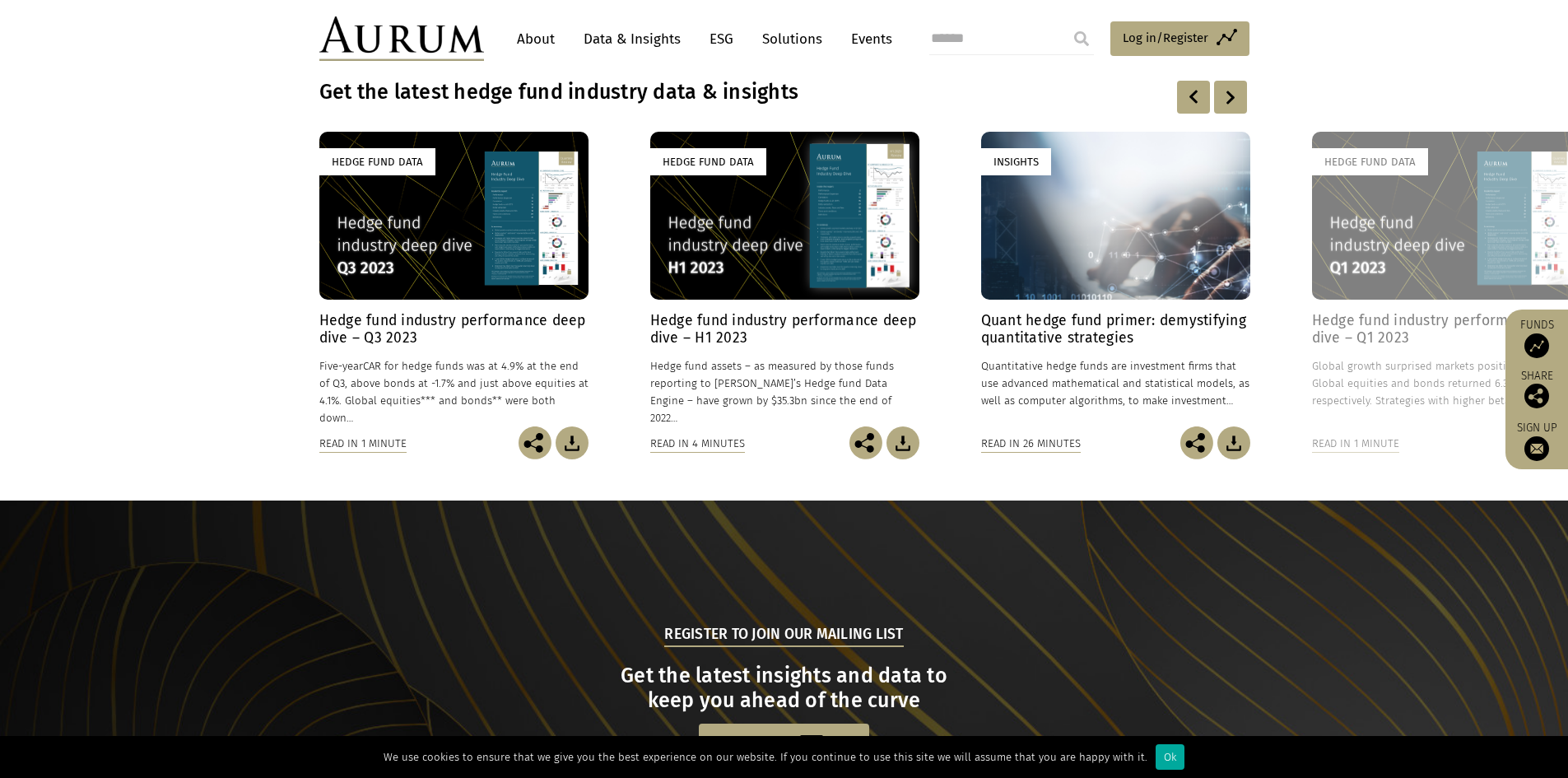
click at [1230, 108] on div at bounding box center [1231, 97] width 33 height 33
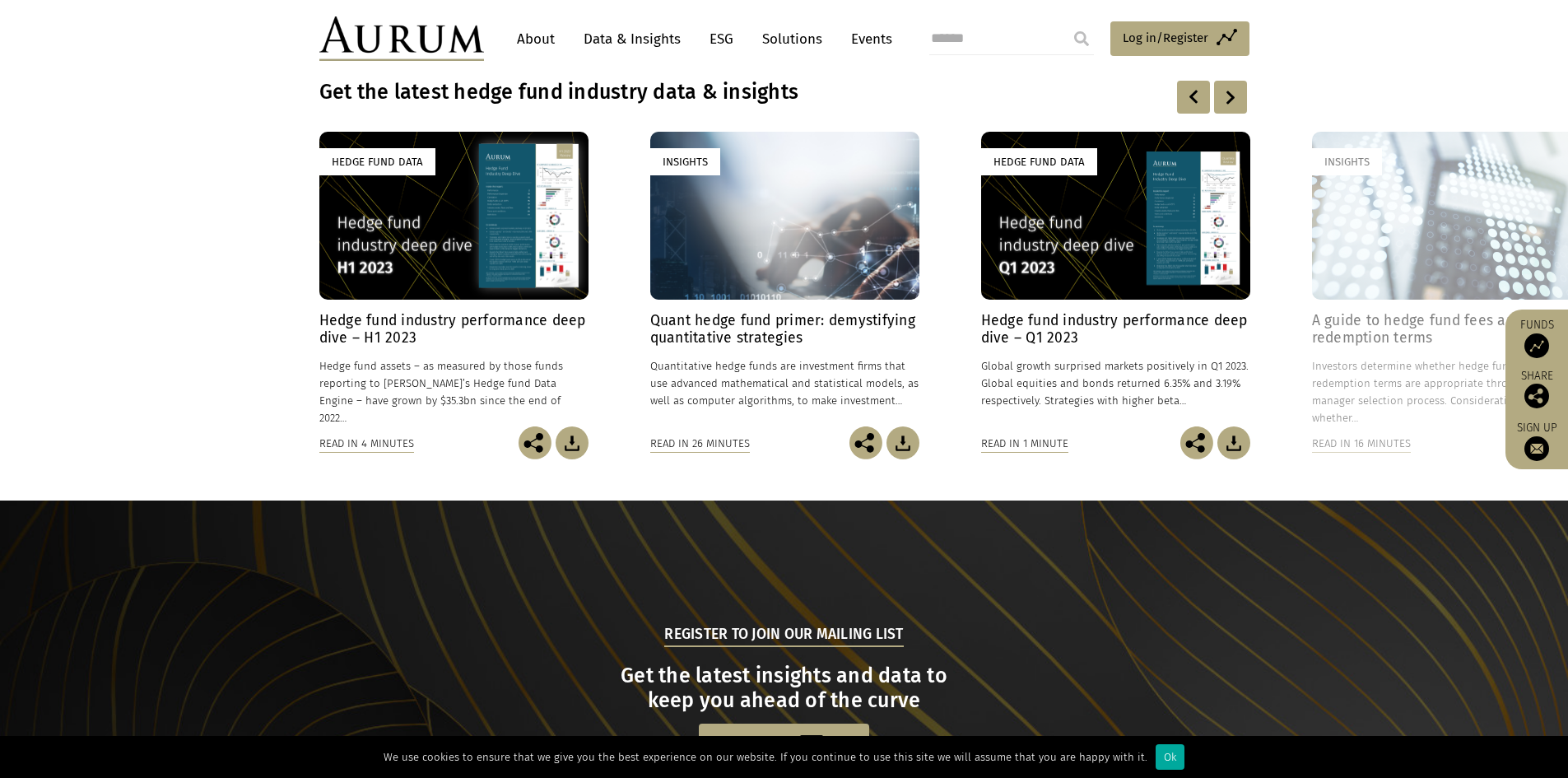
click at [1230, 108] on div at bounding box center [1231, 97] width 33 height 33
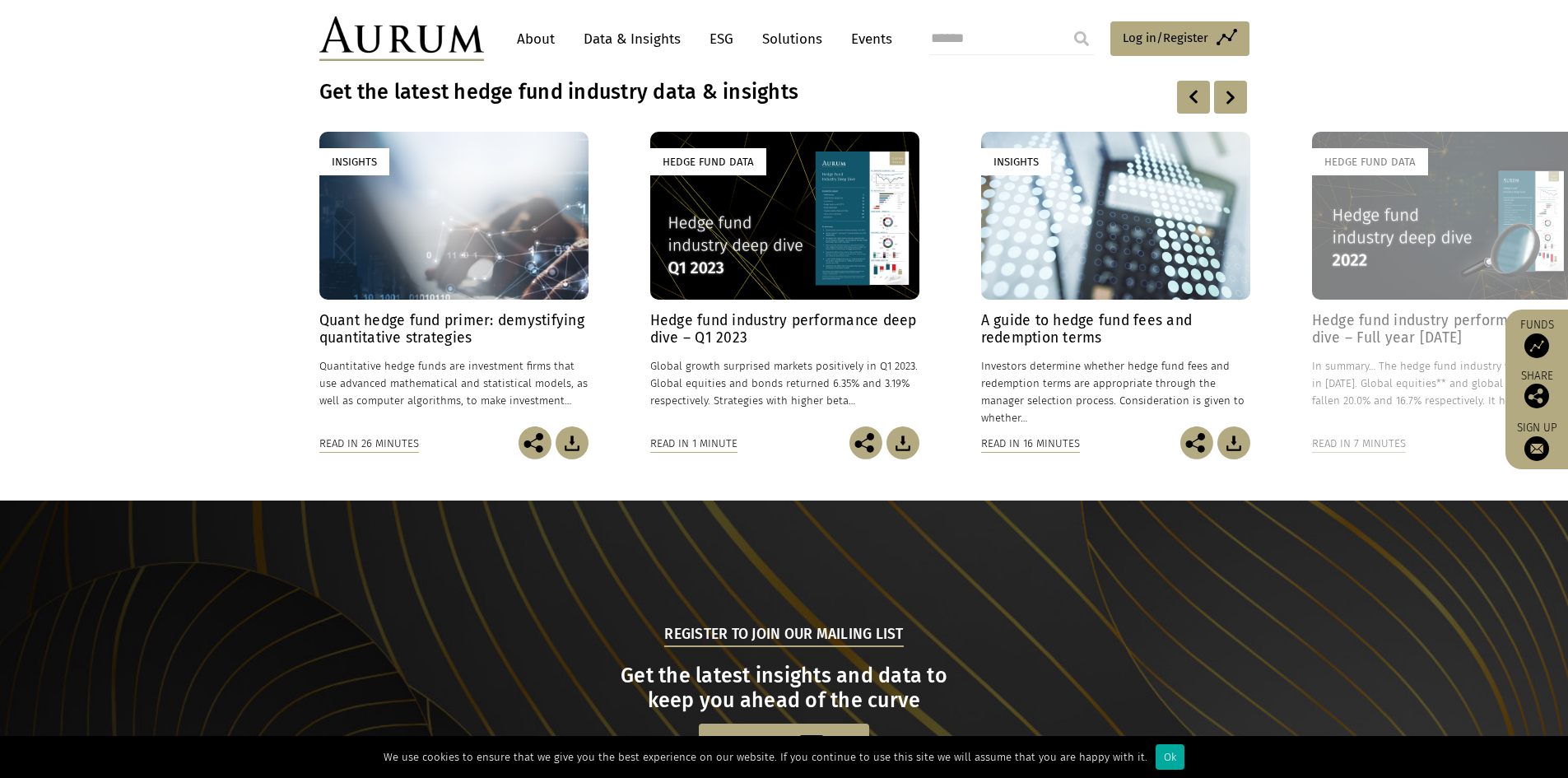
click at [1230, 108] on div at bounding box center [1231, 97] width 33 height 33
